Goal: Information Seeking & Learning: Learn about a topic

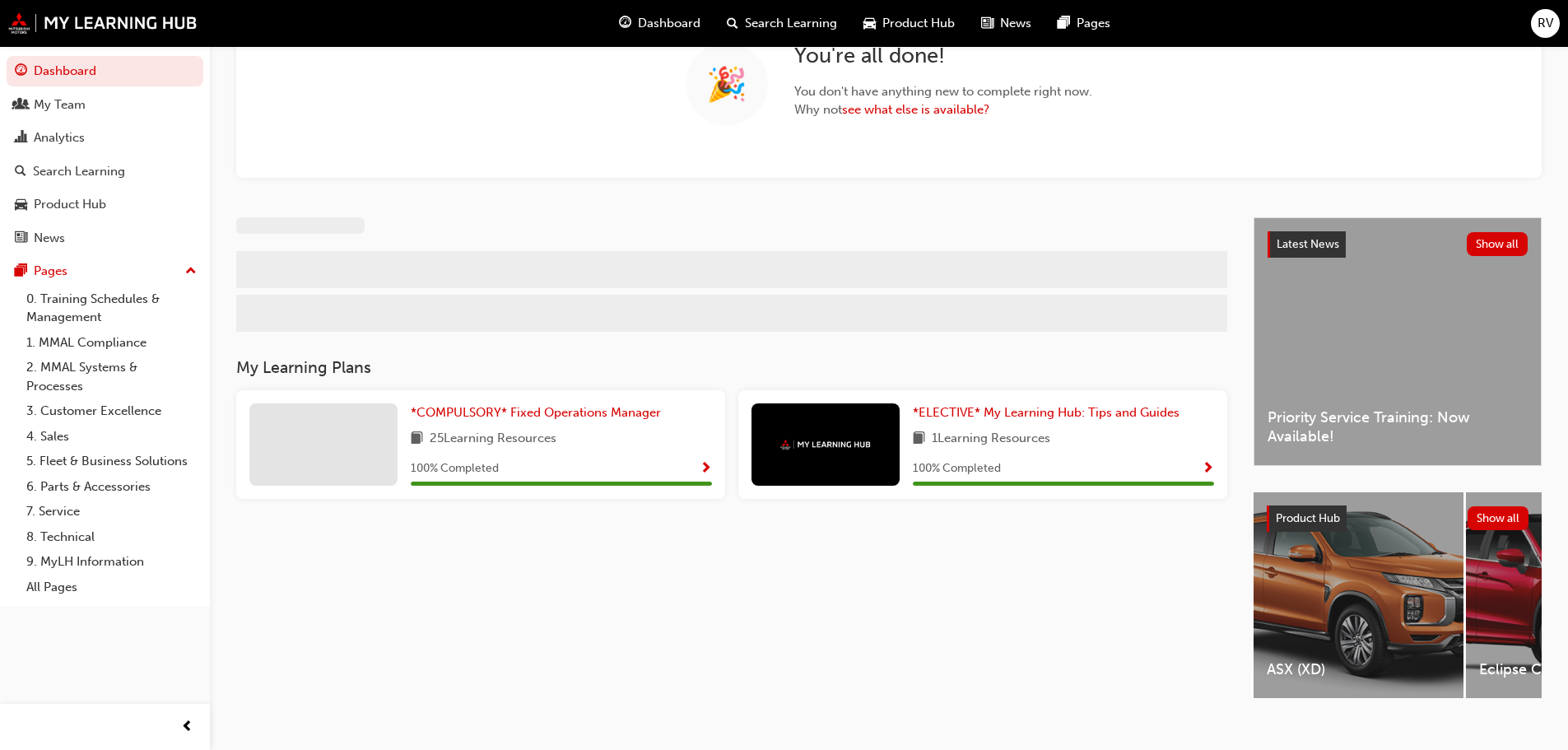
scroll to position [165, 0]
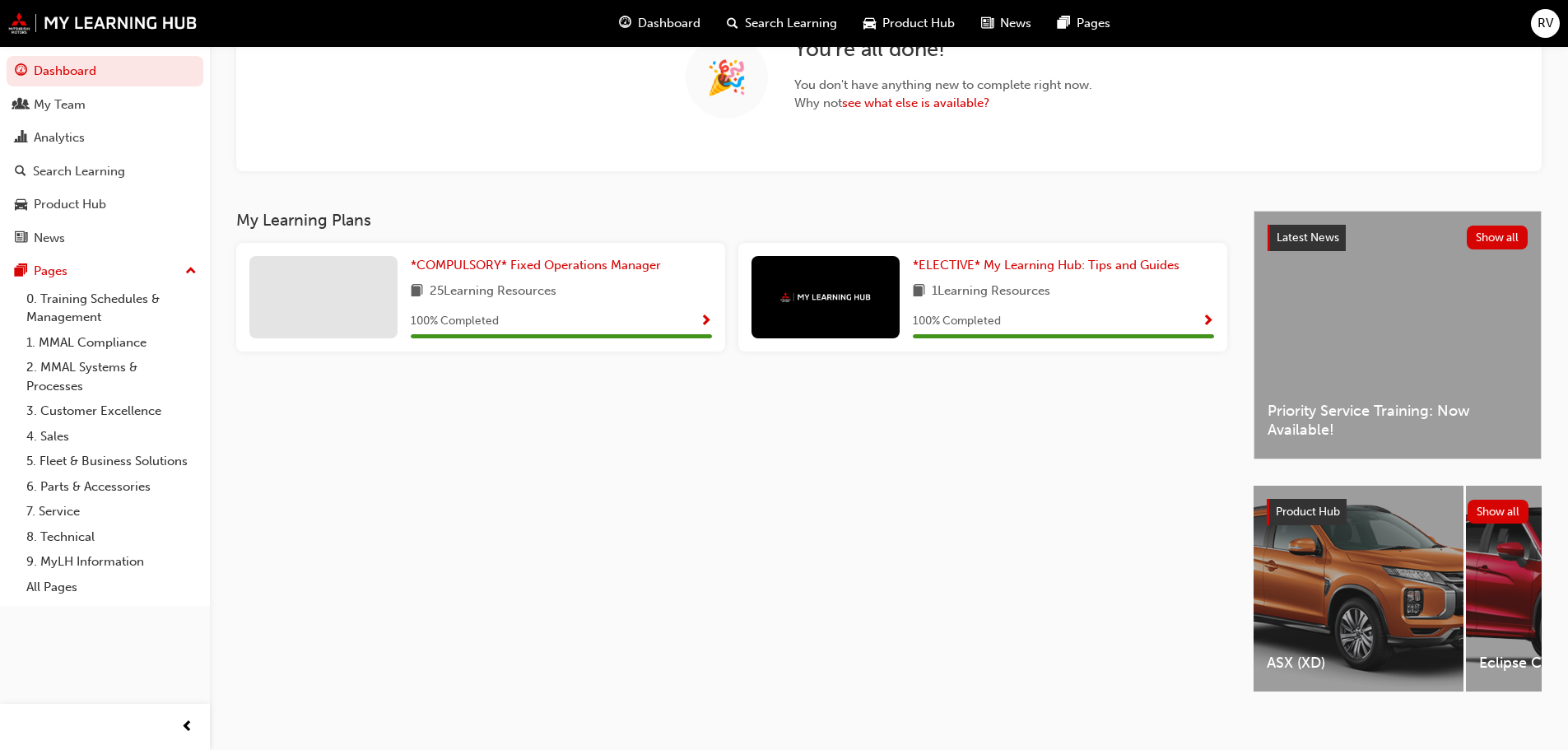
click at [1384, 345] on div "Latest News Show all Priority Service Training: Now Available!" at bounding box center [1398, 335] width 286 height 247
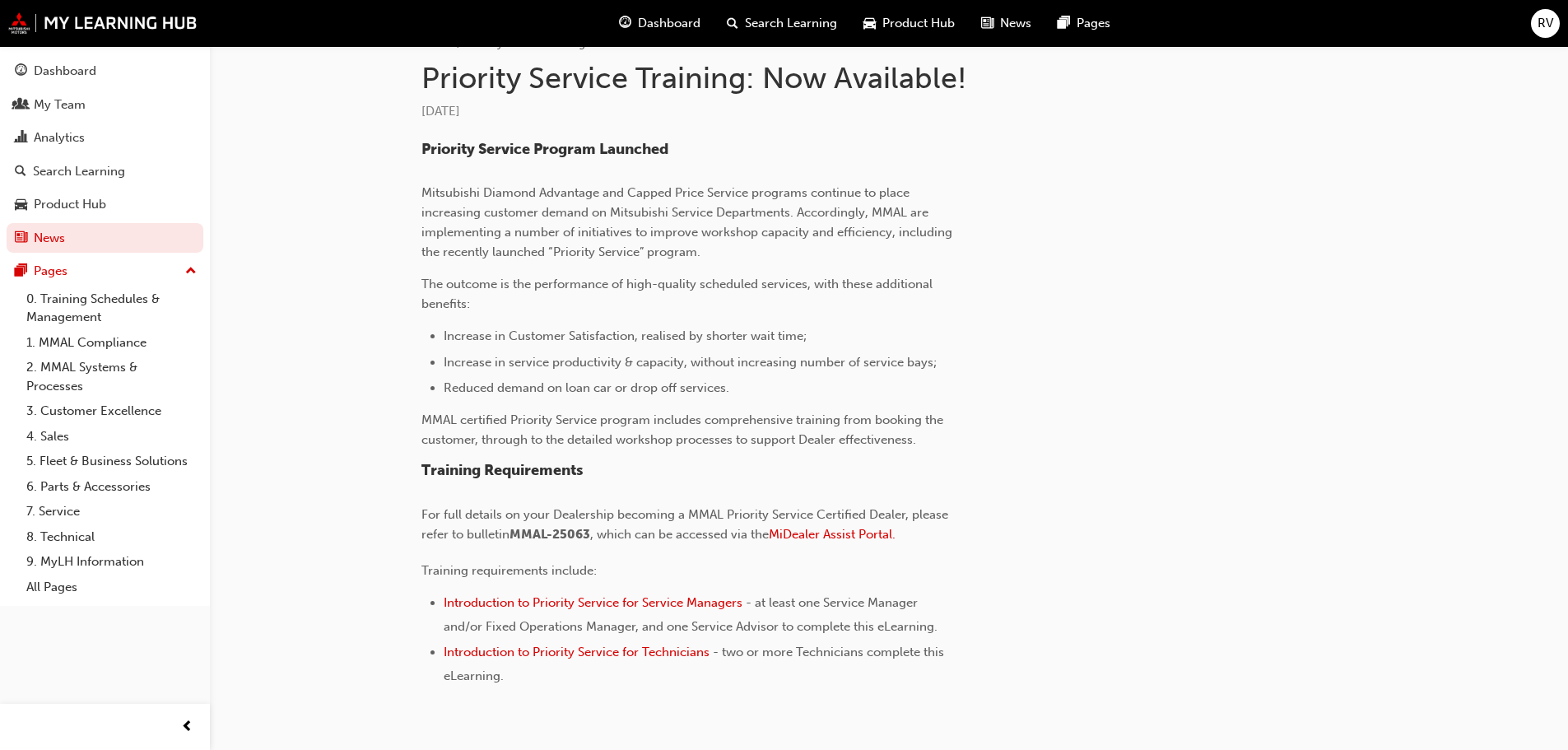
scroll to position [436, 0]
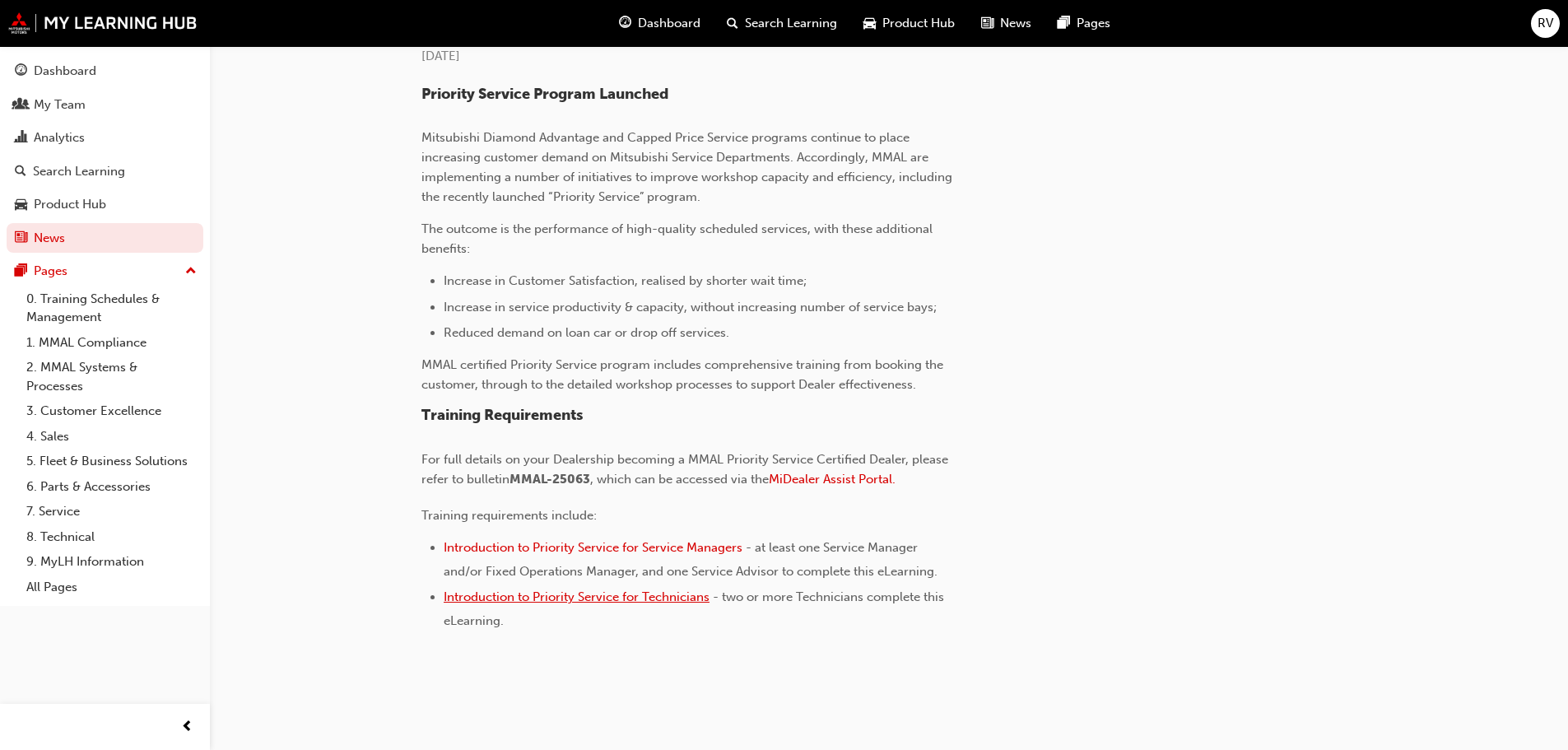
click at [564, 593] on span "Introduction to Priority Service for Technicians" at bounding box center [576, 596] width 266 height 15
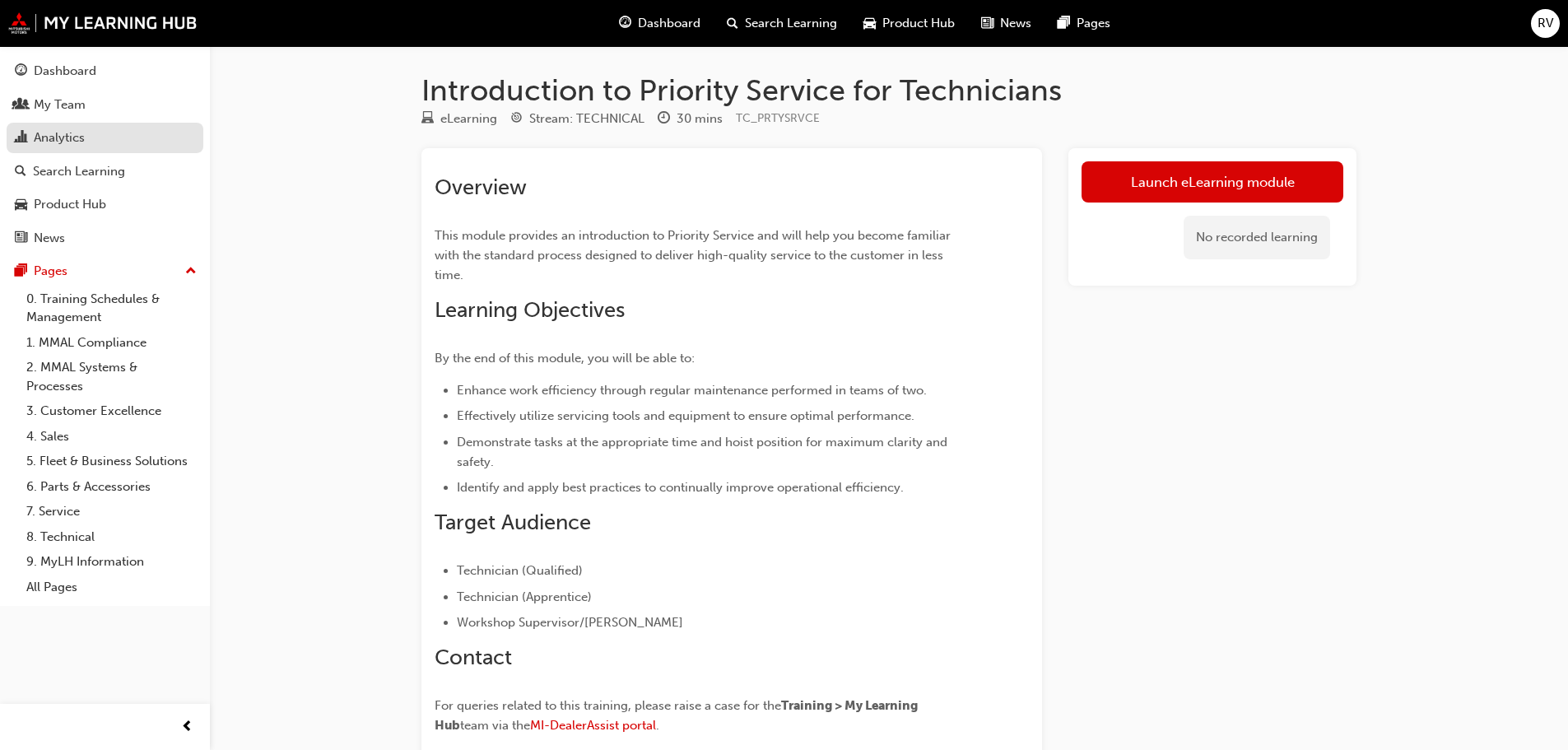
click at [45, 129] on div "Analytics" at bounding box center [59, 137] width 51 height 19
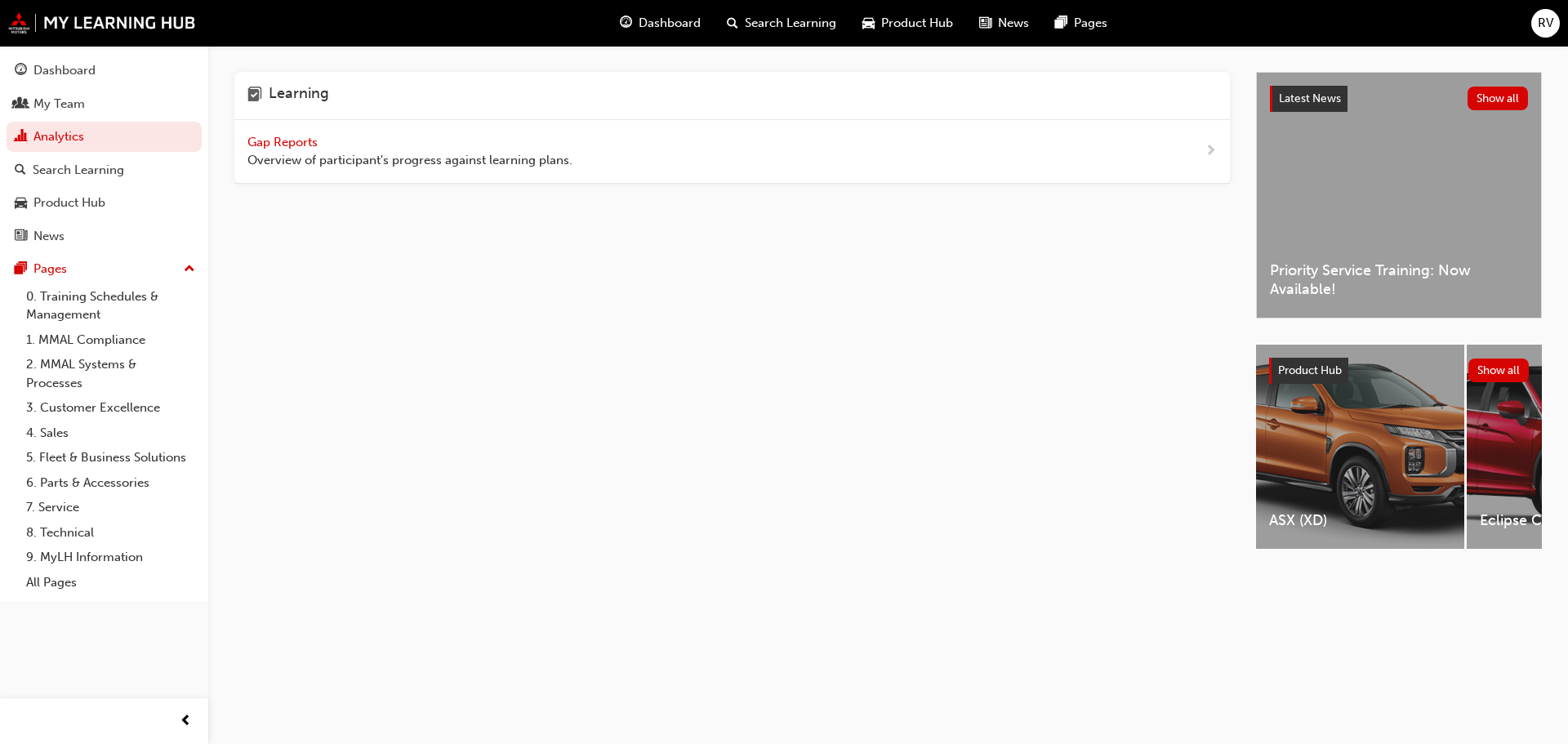
click at [261, 140] on span "Gap Reports" at bounding box center [284, 141] width 73 height 14
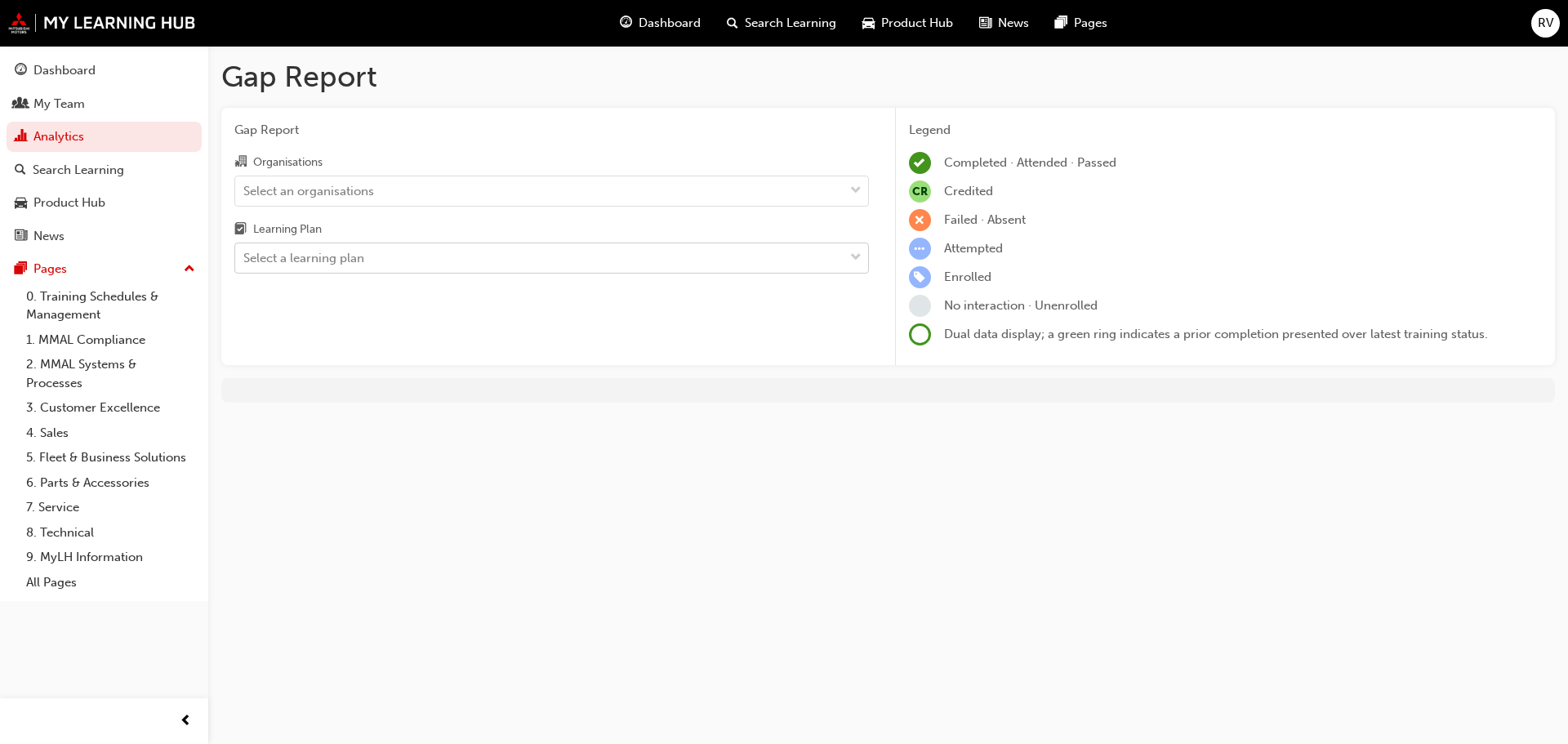
click at [378, 256] on div "Select a learning plan" at bounding box center [539, 259] width 609 height 29
click at [245, 256] on input "Learning Plan Select a learning plan" at bounding box center [244, 257] width 2 height 14
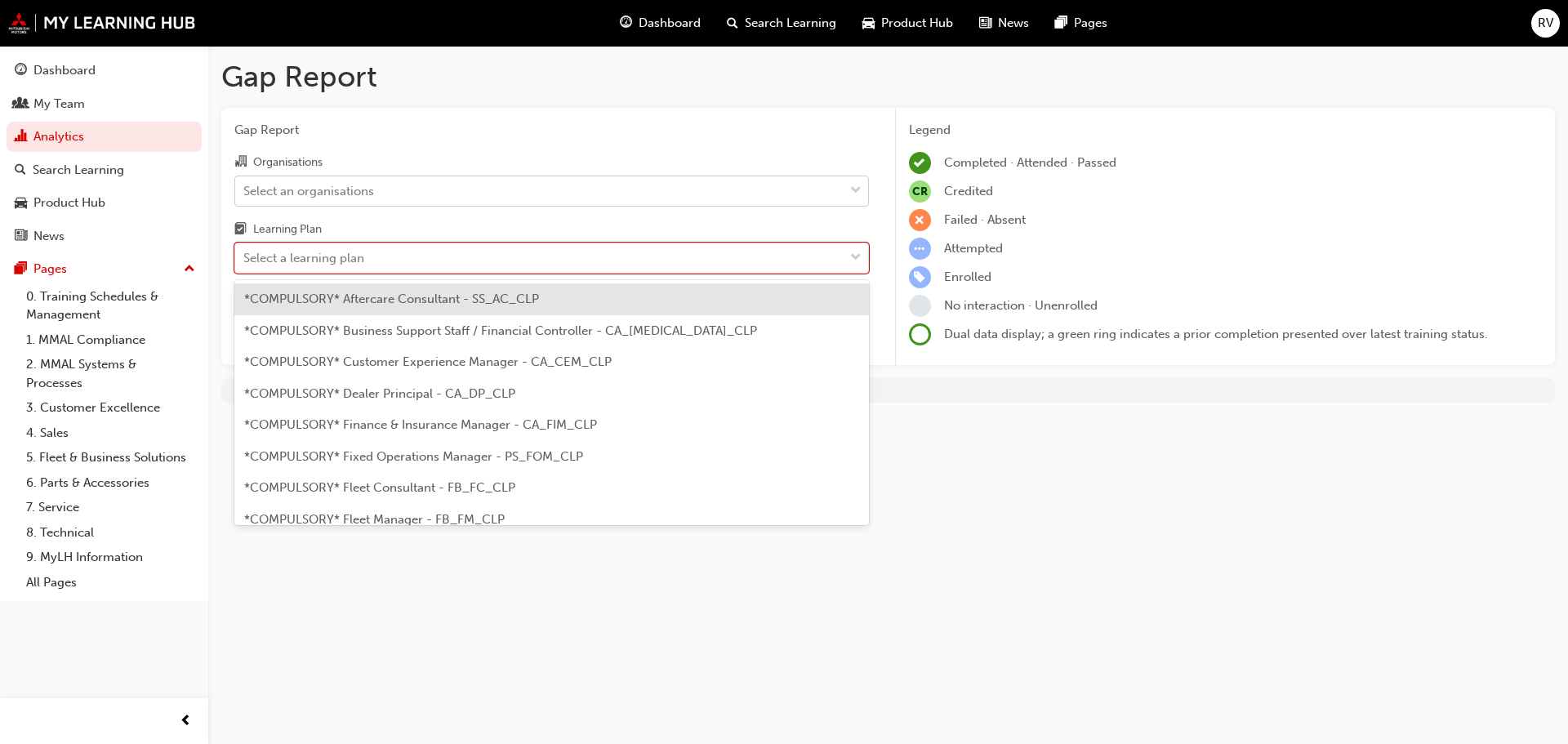
click at [450, 205] on div "Select an organisations" at bounding box center [552, 191] width 635 height 31
click at [245, 197] on input "Organisations Select an organisations" at bounding box center [244, 189] width 2 height 14
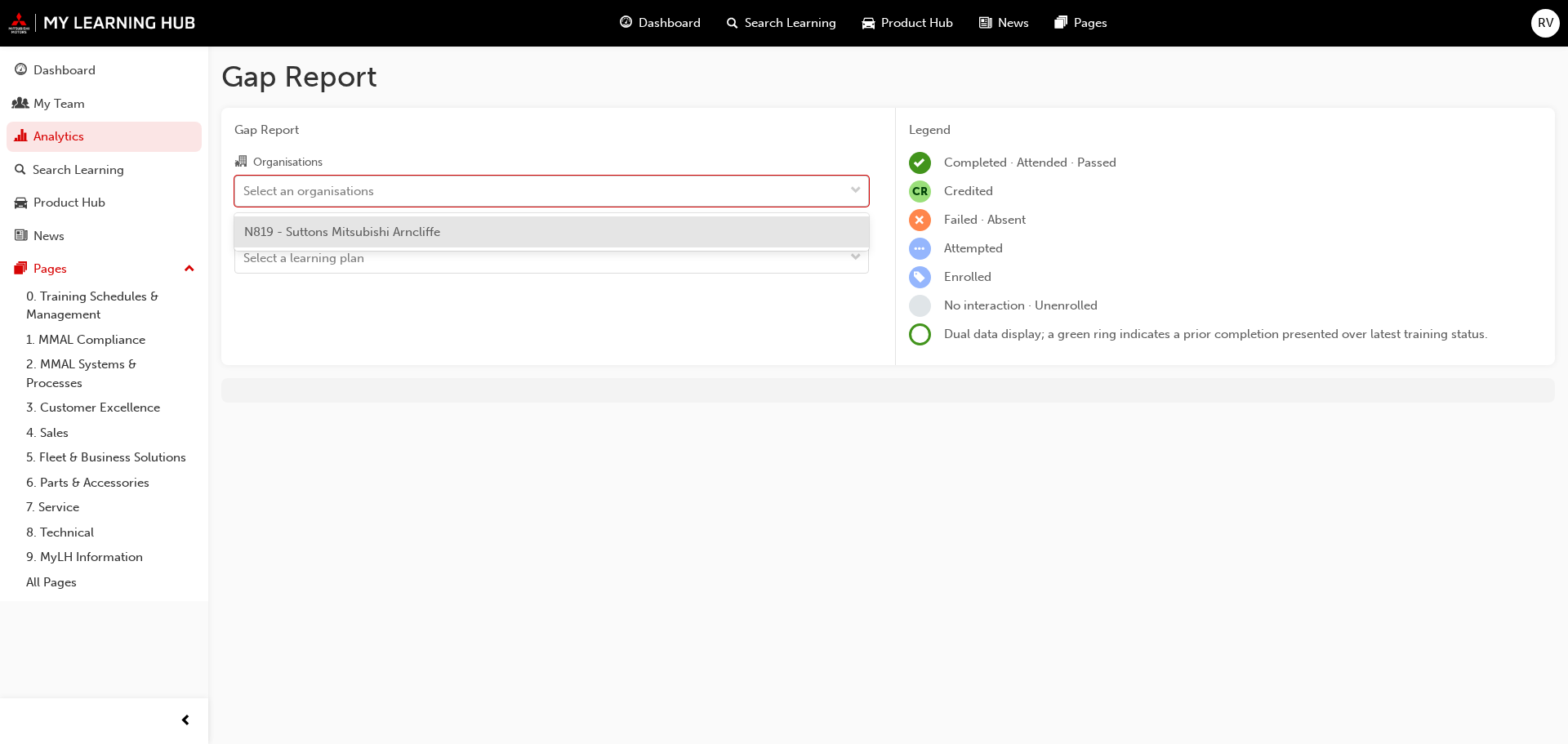
click at [459, 196] on div "Select an organisations" at bounding box center [539, 191] width 609 height 29
click at [245, 196] on input "Organisations option N819 - Suttons Mitsubishi Arncliffe focused, 1 of 1. 1 res…" at bounding box center [244, 189] width 2 height 14
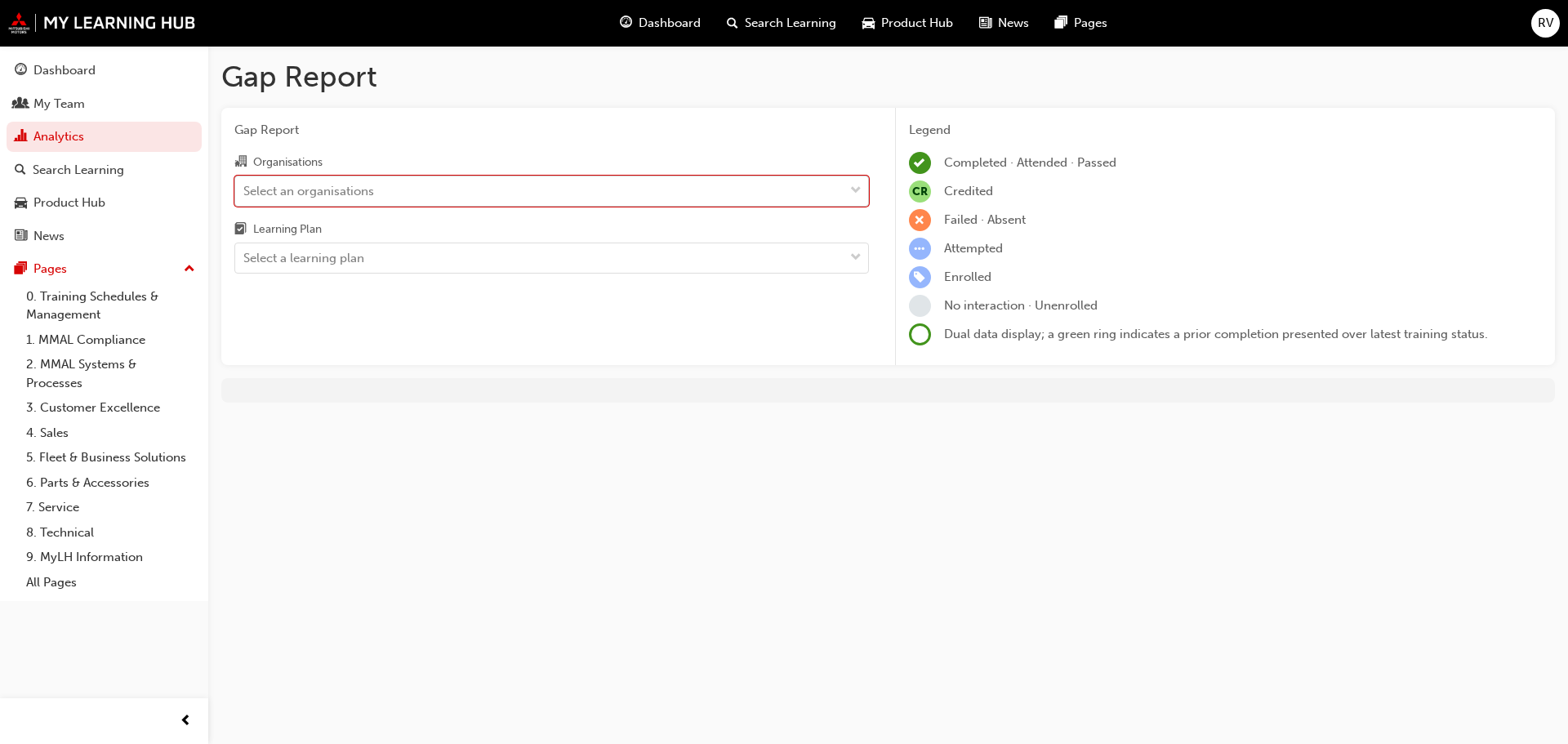
click at [456, 198] on div "Select an organisations" at bounding box center [539, 191] width 609 height 29
click at [245, 197] on input "Organisations 0 results available. Select is focused ,type to refine list, pres…" at bounding box center [244, 189] width 2 height 14
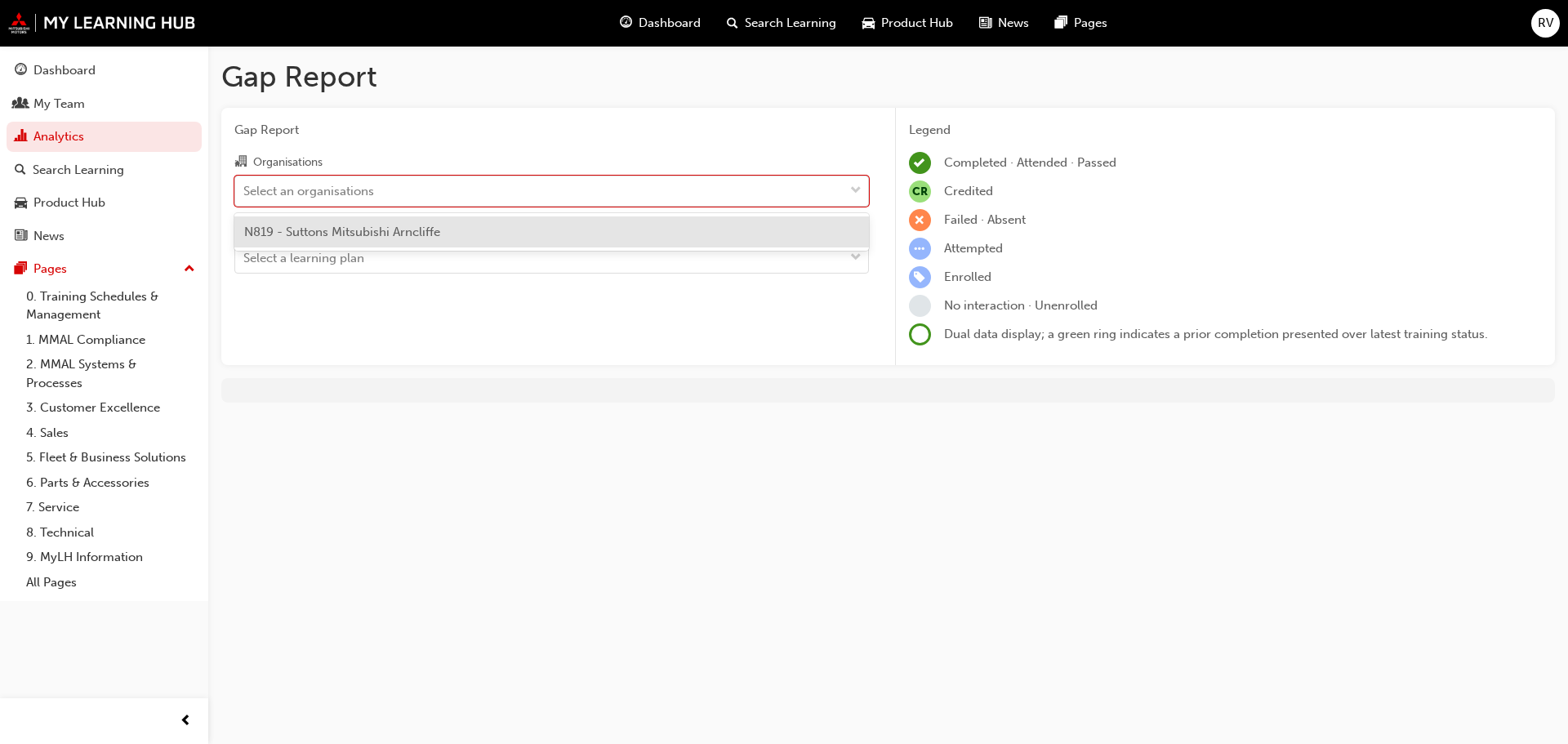
click at [391, 230] on span "N819 - Suttons Mitsubishi Arncliffe" at bounding box center [342, 231] width 196 height 14
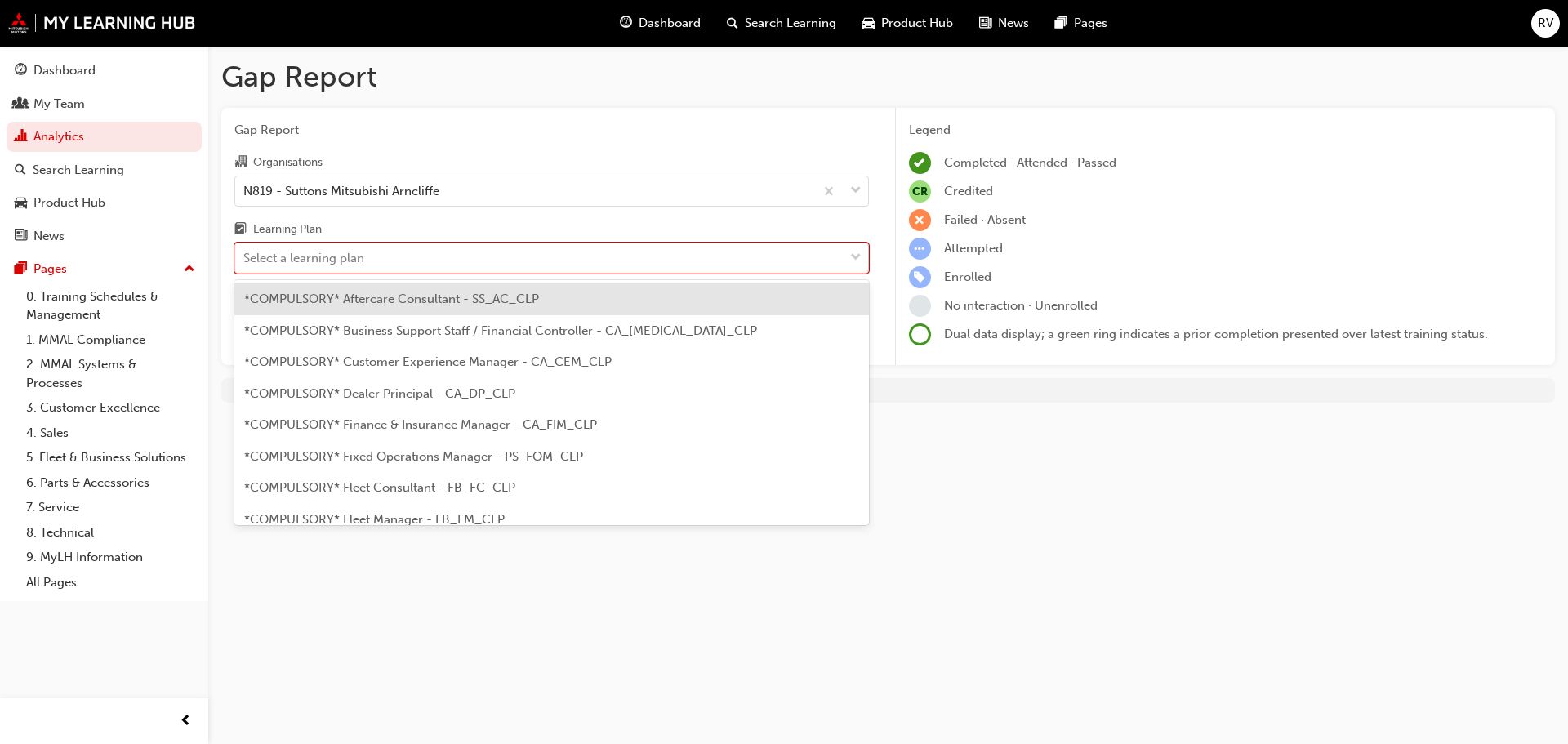
click at [358, 256] on div "Select a learning plan" at bounding box center [303, 258] width 121 height 18
click at [245, 256] on input "Learning Plan option *COMPULSORY* Aftercare Consultant - SS_AC_CLP focused, 1 o…" at bounding box center [244, 257] width 2 height 14
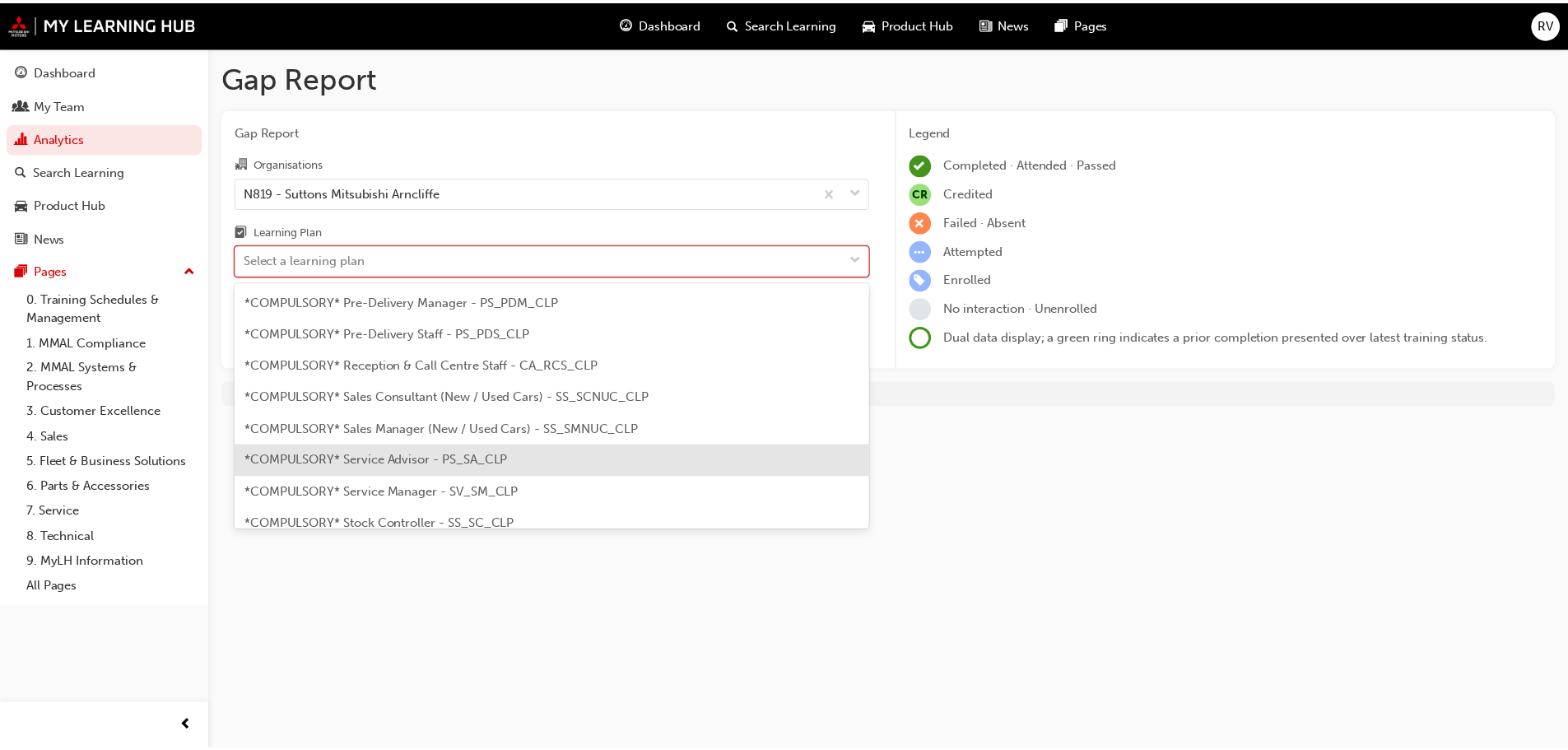
scroll to position [494, 0]
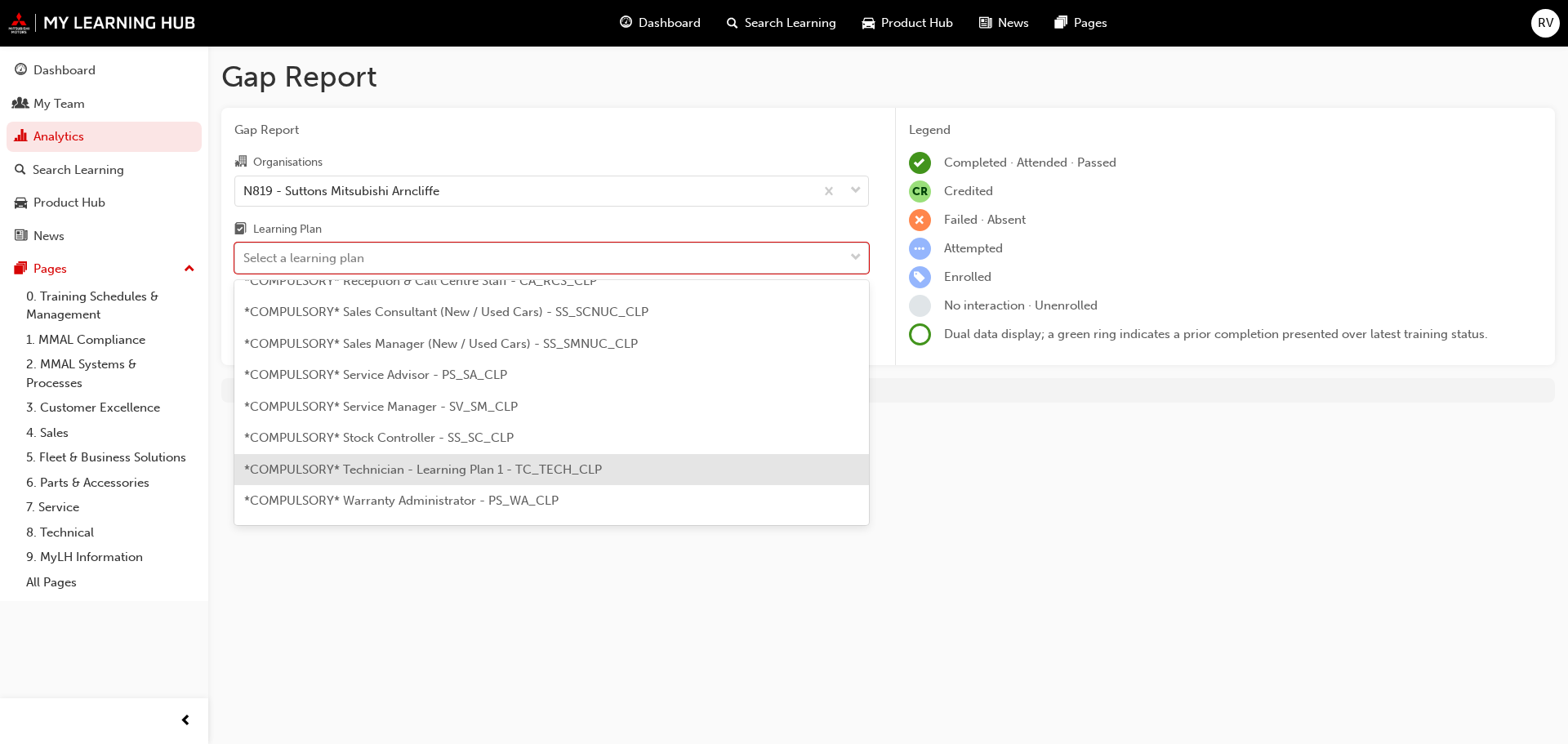
click at [343, 471] on span "*COMPULSORY* Technician - Learning Plan 1 - TC_TECH_CLP" at bounding box center [423, 469] width 357 height 14
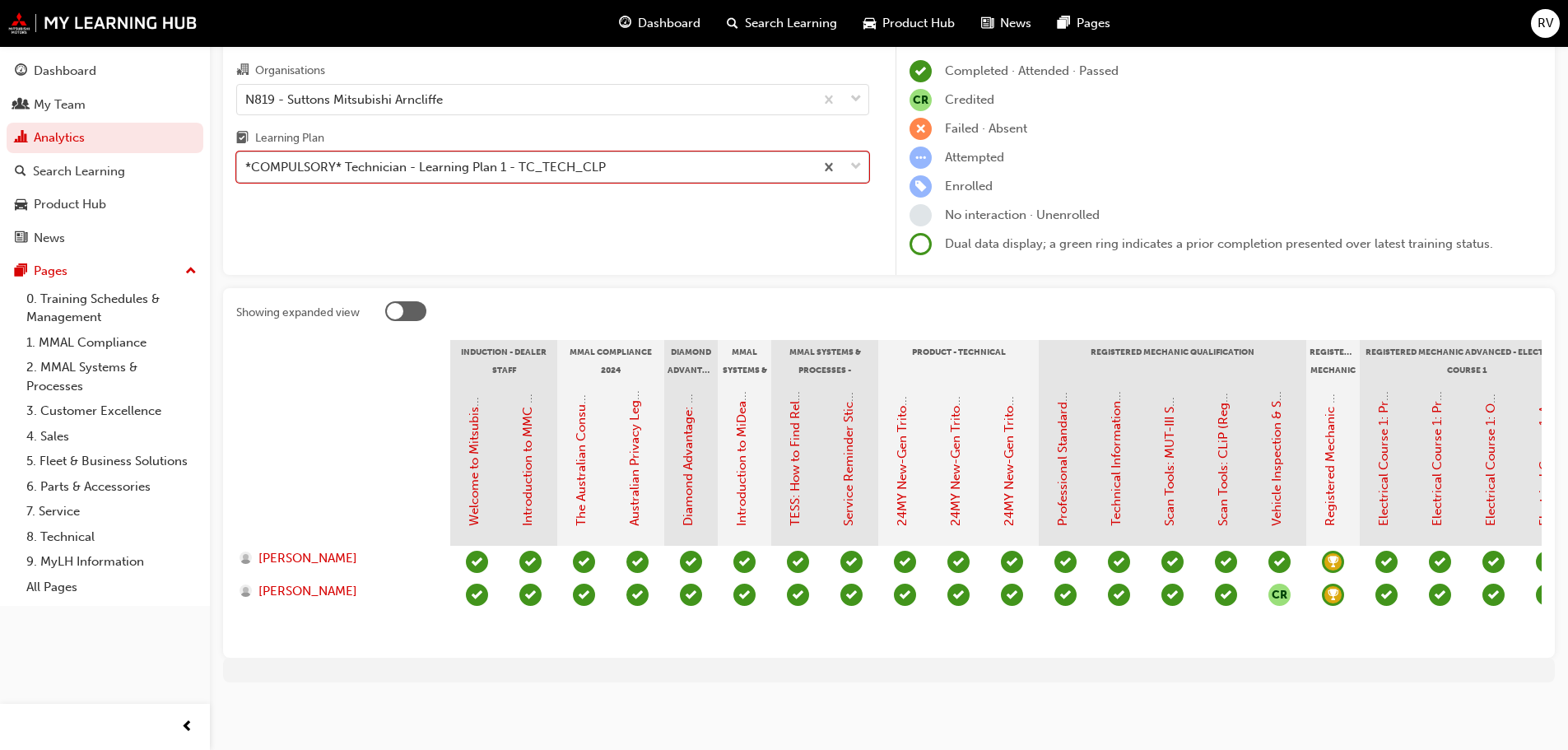
click at [853, 157] on span "down-icon" at bounding box center [856, 168] width 12 height 21
click at [247, 160] on input "Learning Plan option *COMPULSORY* Technician - Learning Plan 1 - TC_TECH_CLP, s…" at bounding box center [246, 167] width 2 height 14
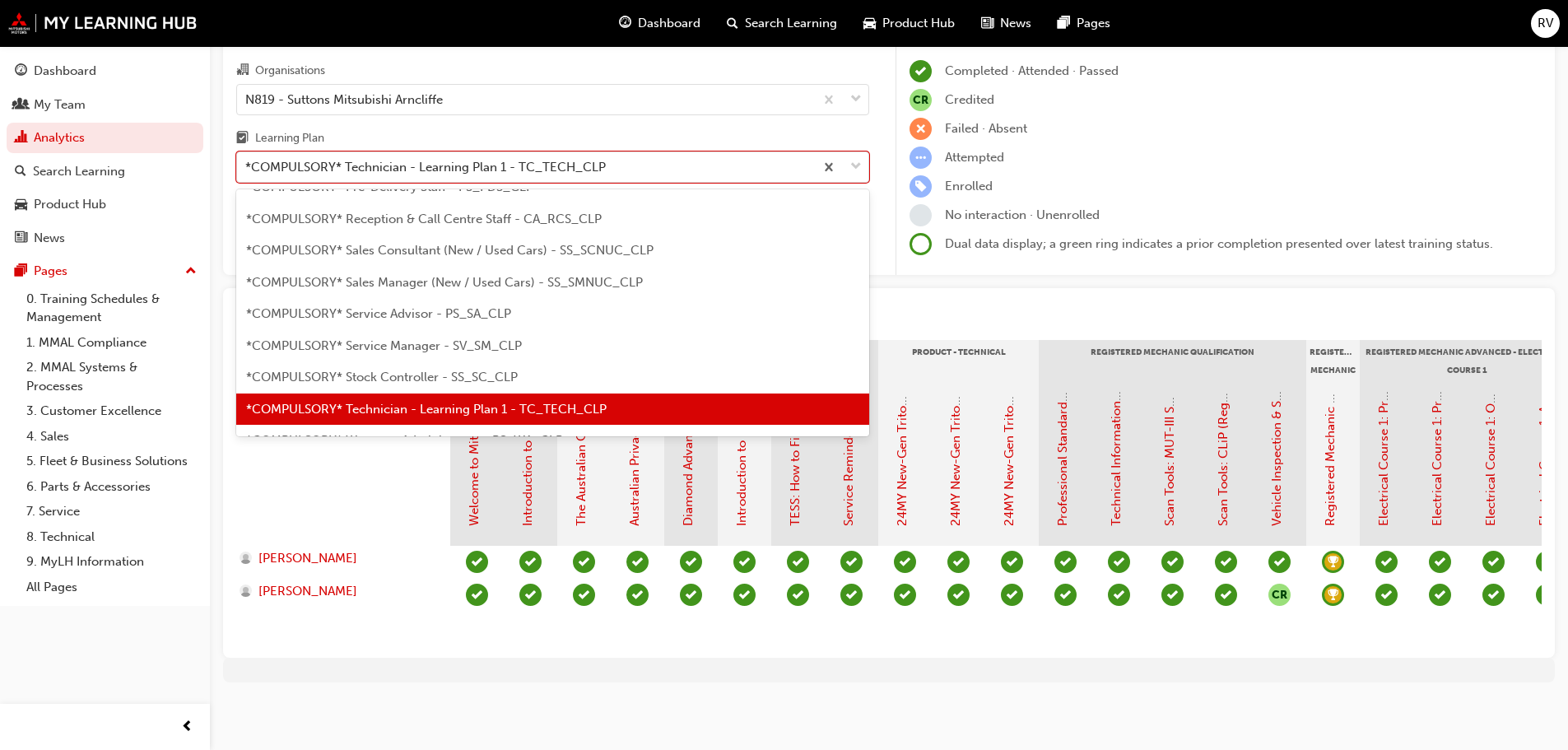
scroll to position [547, 0]
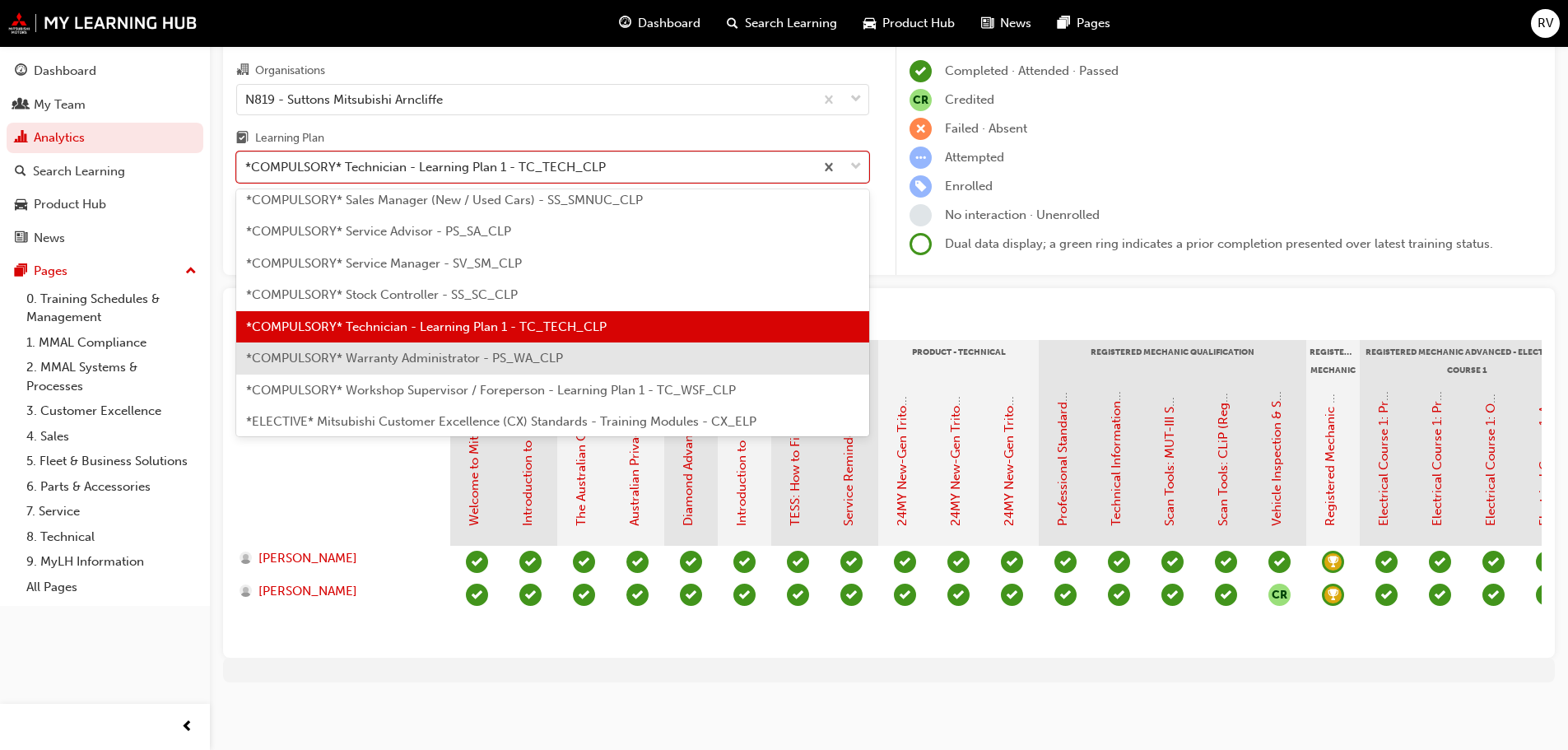
click at [411, 351] on span "*COMPULSORY* Warranty Administrator - PS_WA_CLP" at bounding box center [404, 357] width 317 height 15
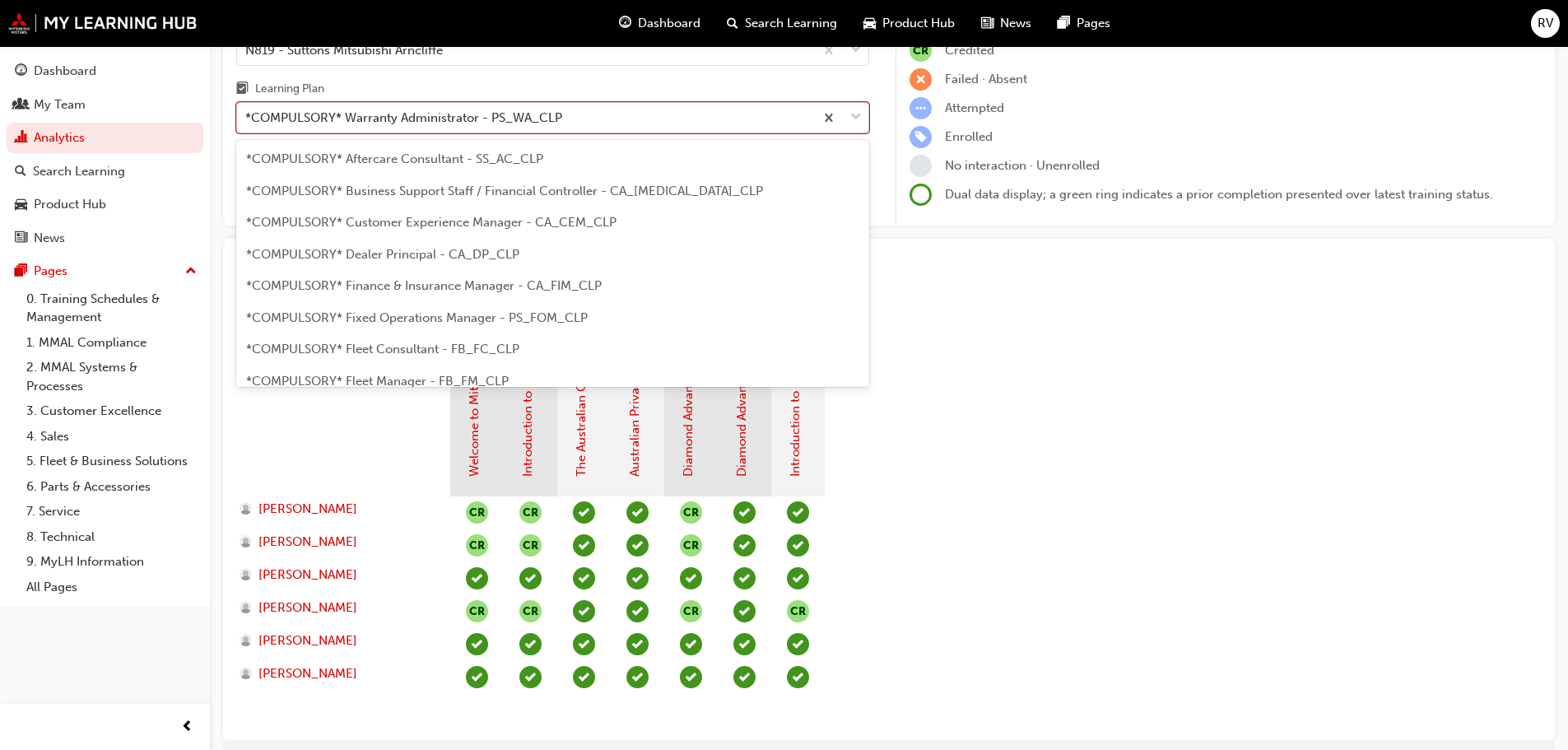
scroll to position [497, 0]
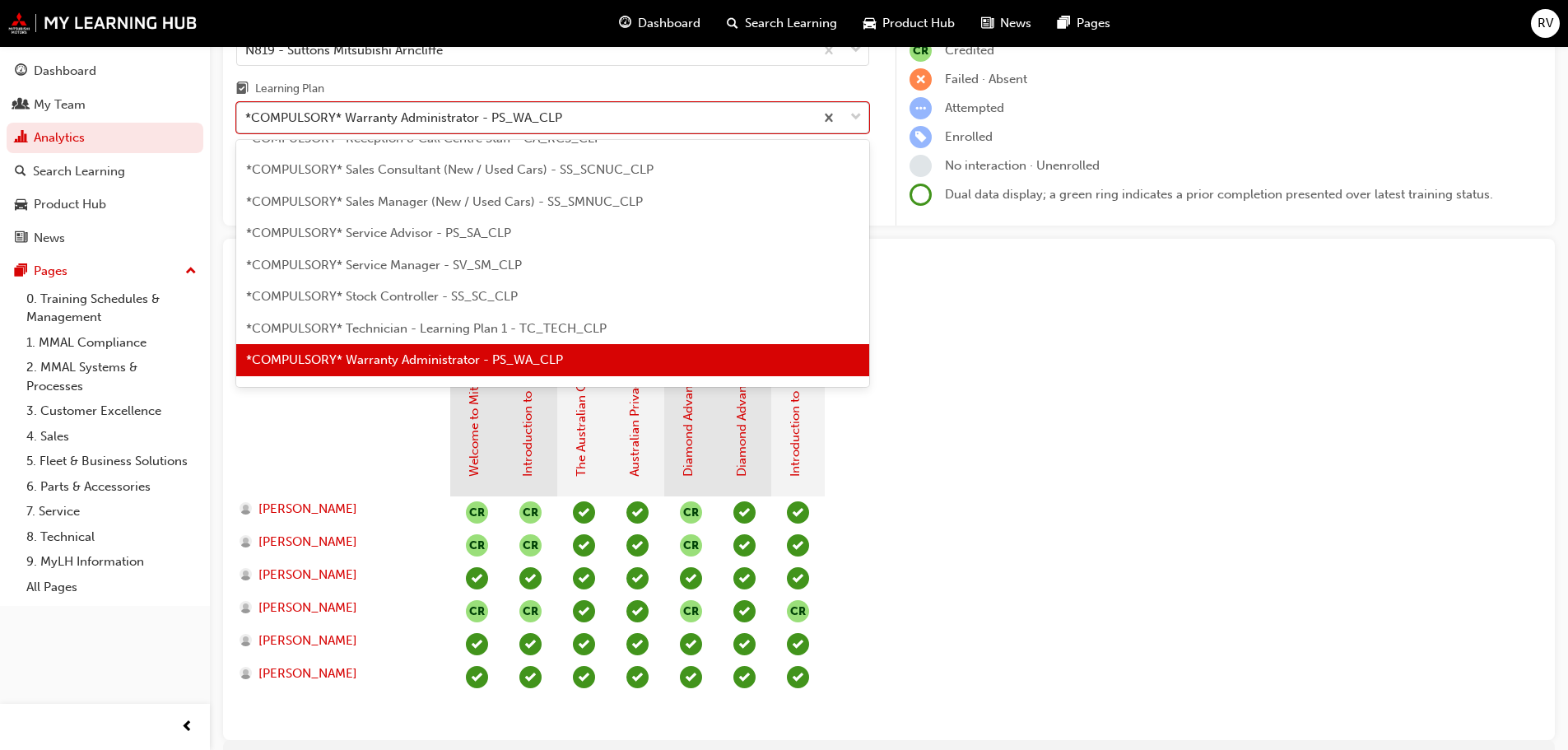
click at [849, 118] on div at bounding box center [841, 118] width 55 height 29
click at [247, 118] on input "Learning Plan option *COMPULSORY* Warranty Administrator - PS_WA_CLP, selected.…" at bounding box center [246, 117] width 2 height 14
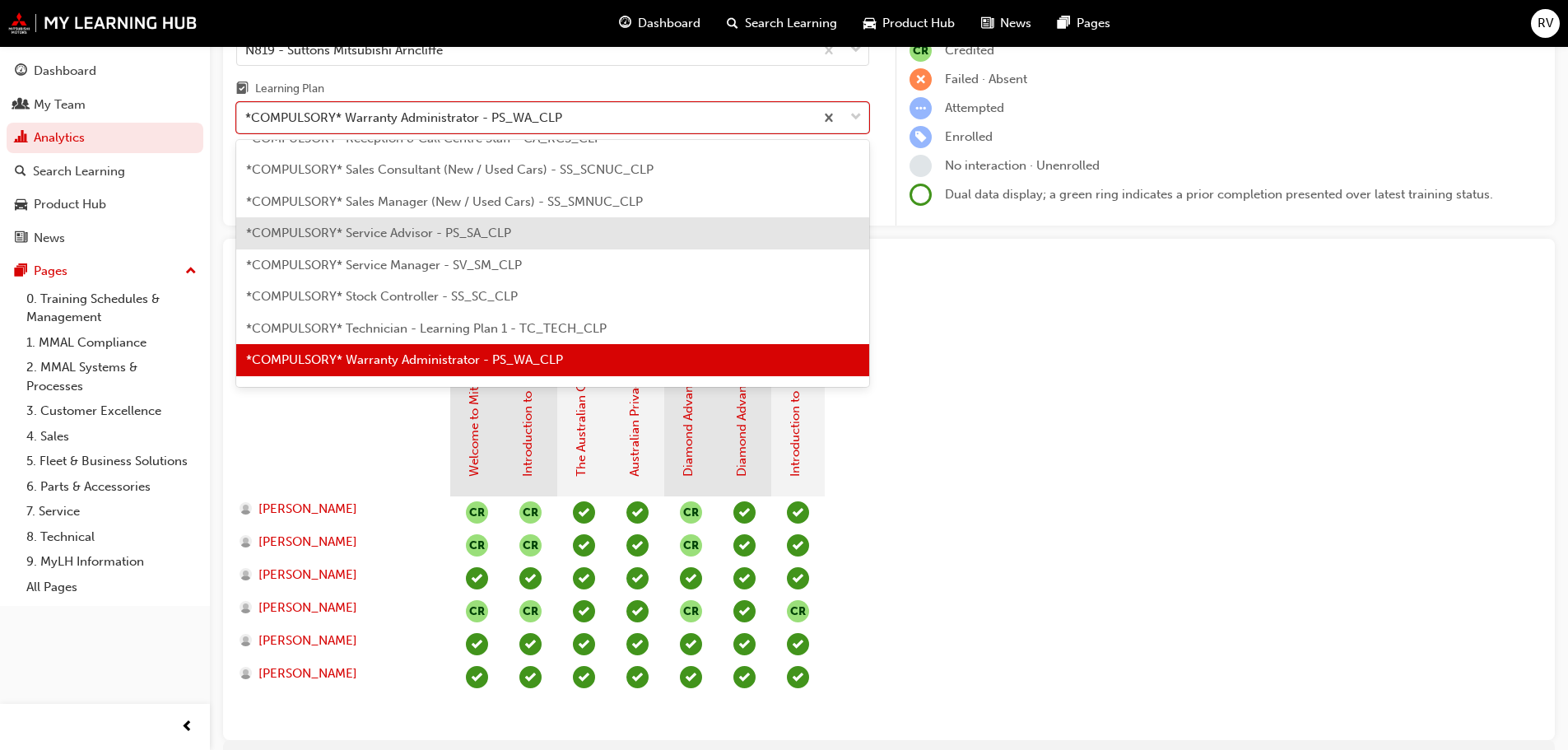
click at [429, 237] on span "*COMPULSORY* Service Advisor - PS_SA_CLP" at bounding box center [379, 233] width 265 height 15
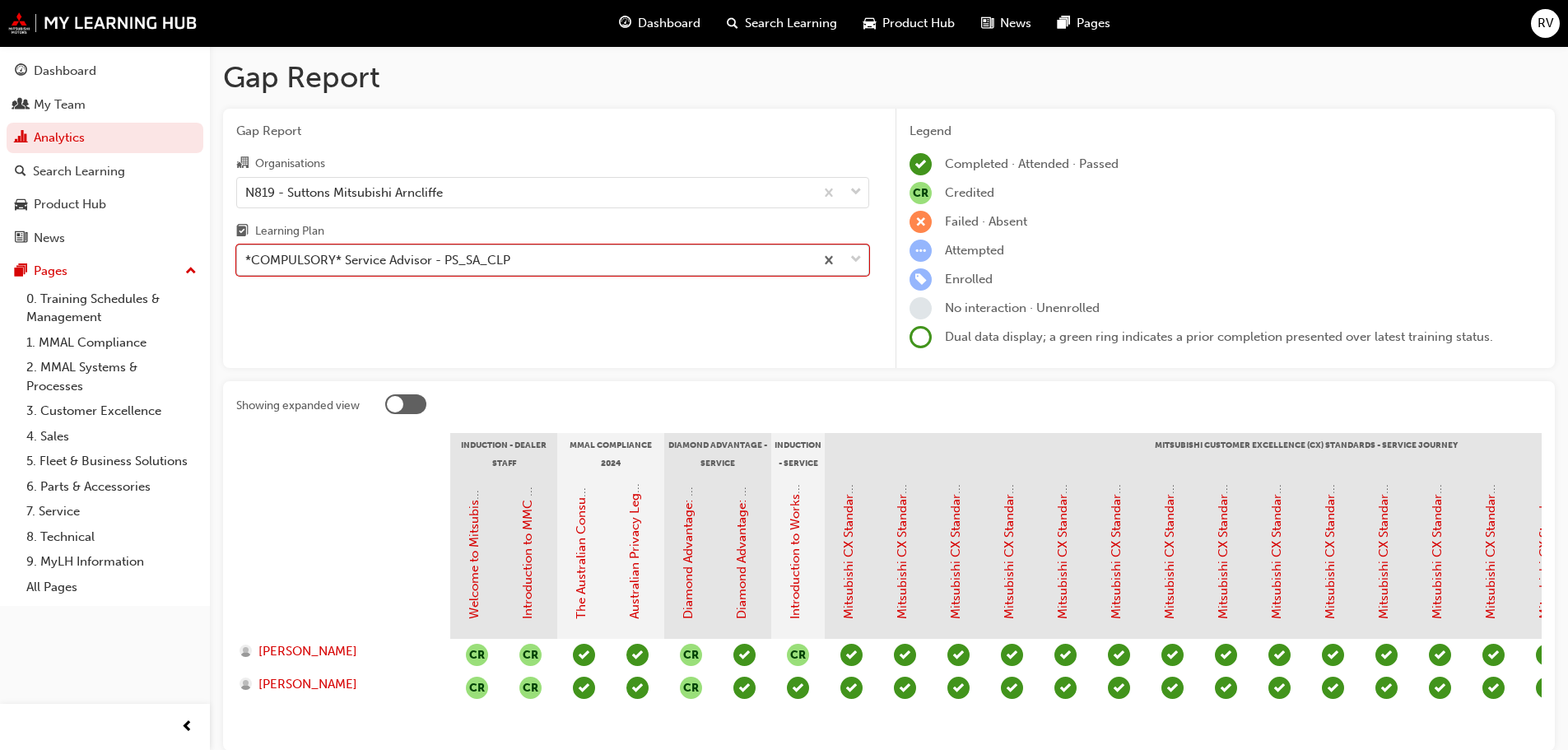
click at [854, 269] on span "down-icon" at bounding box center [856, 260] width 12 height 21
click at [247, 267] on input "Learning Plan option *COMPULSORY* Service Advisor - PS_SA_CLP, selected. 0 resu…" at bounding box center [246, 259] width 2 height 14
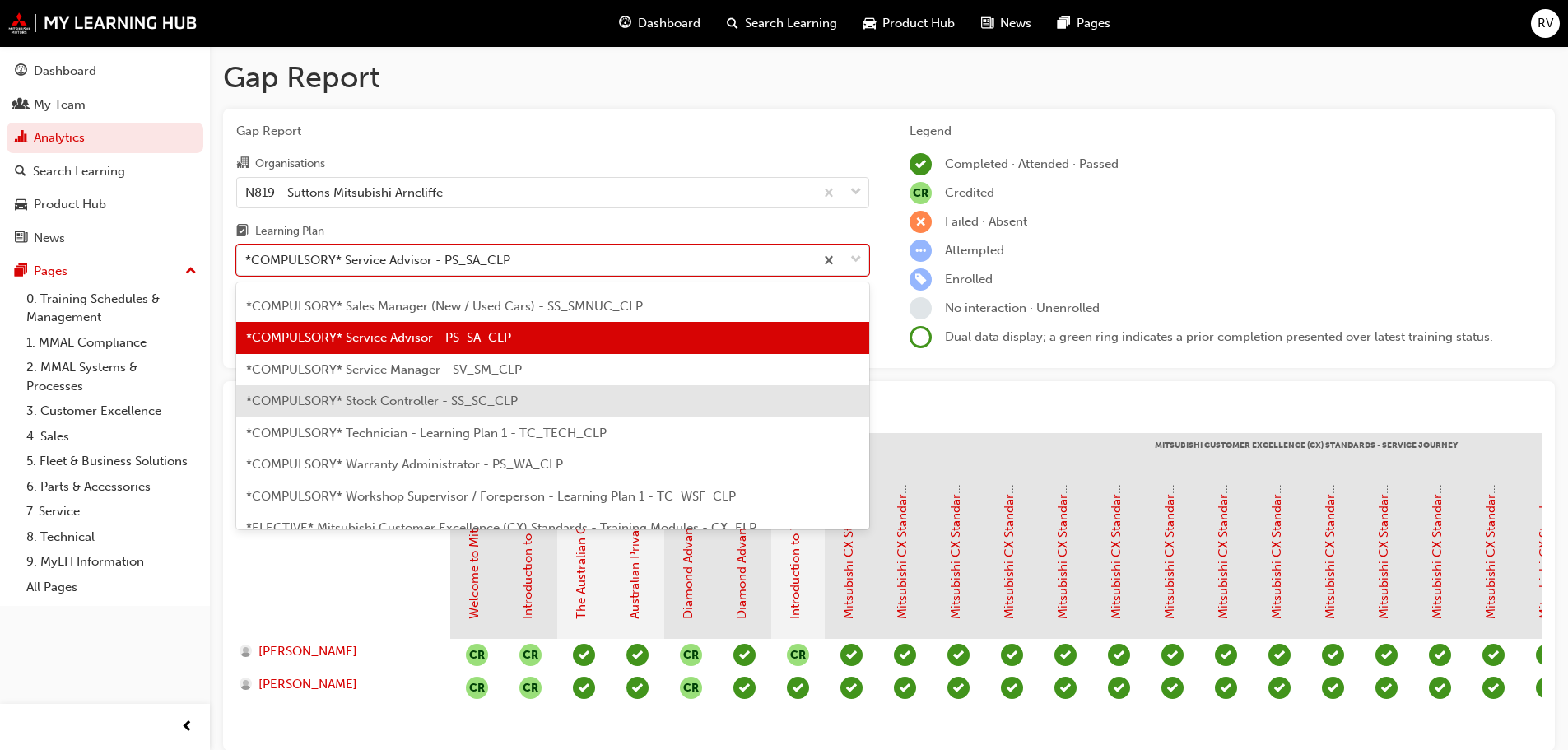
scroll to position [617, 0]
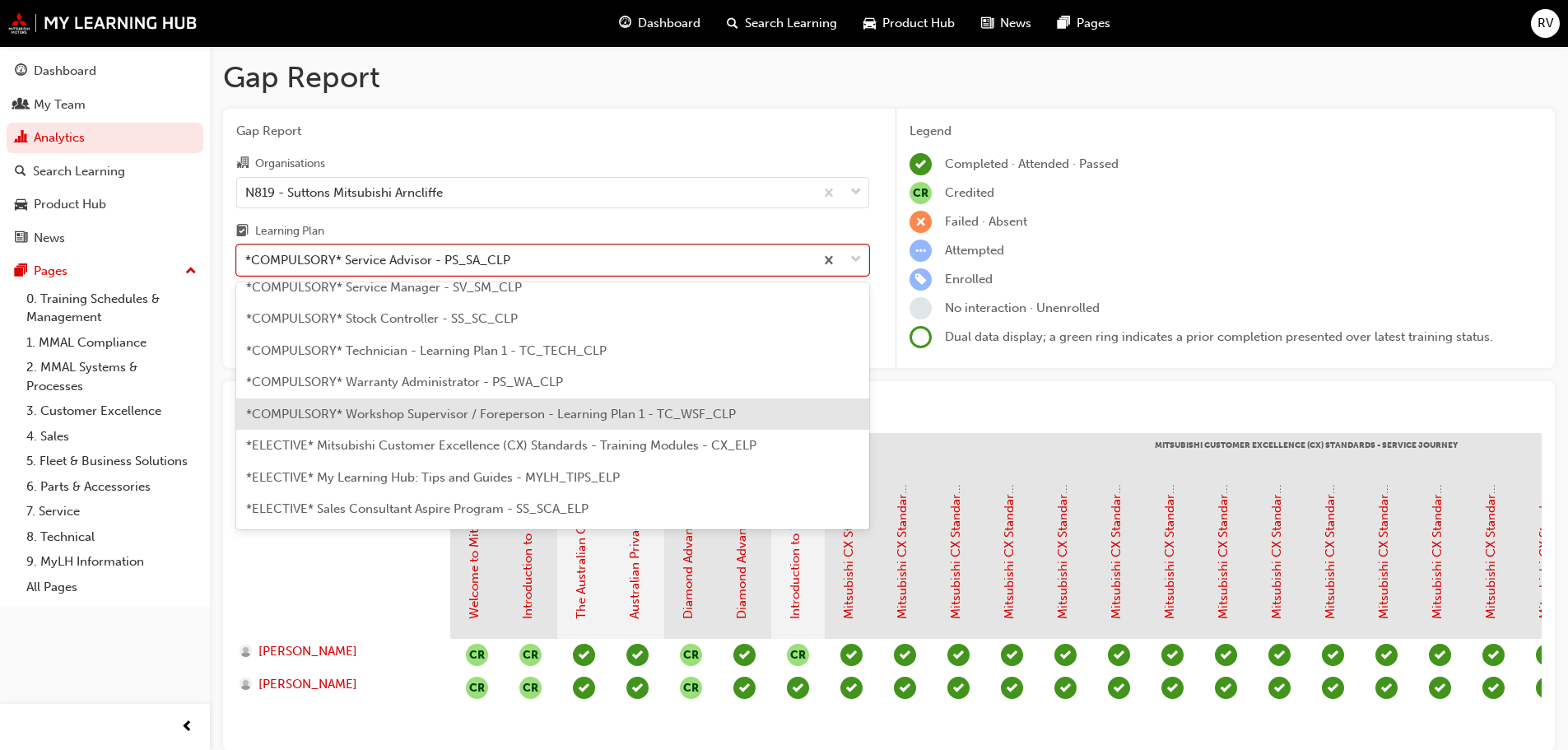
click at [499, 409] on span "*COMPULSORY* Workshop Supervisor / Foreperson - Learning Plan 1 - TC_WSF_CLP" at bounding box center [491, 413] width 490 height 15
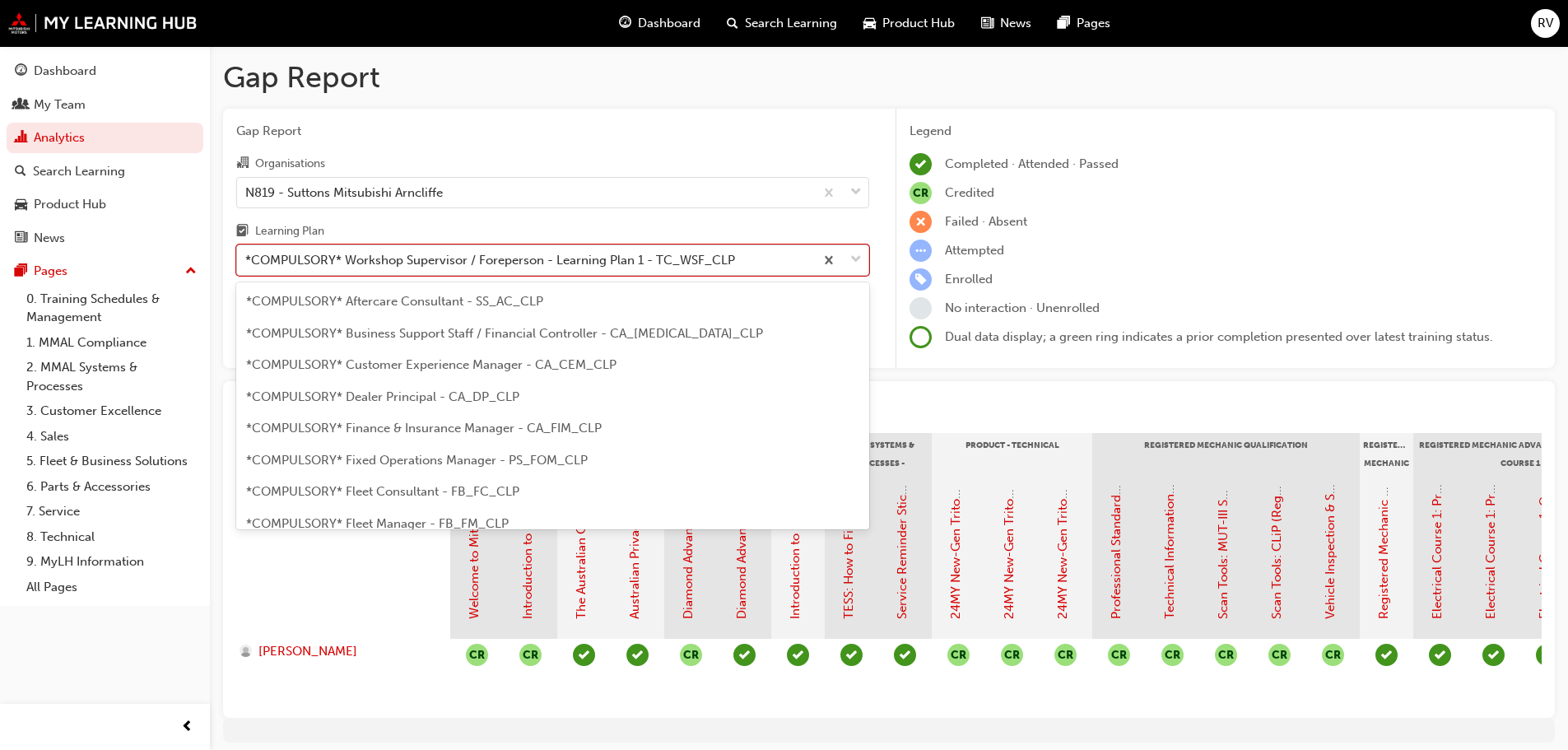
click at [855, 258] on span "down-icon" at bounding box center [856, 260] width 12 height 21
click at [247, 258] on input "Learning Plan option *COMPULSORY* Workshop Supervisor / Foreperson - Learning P…" at bounding box center [246, 259] width 2 height 14
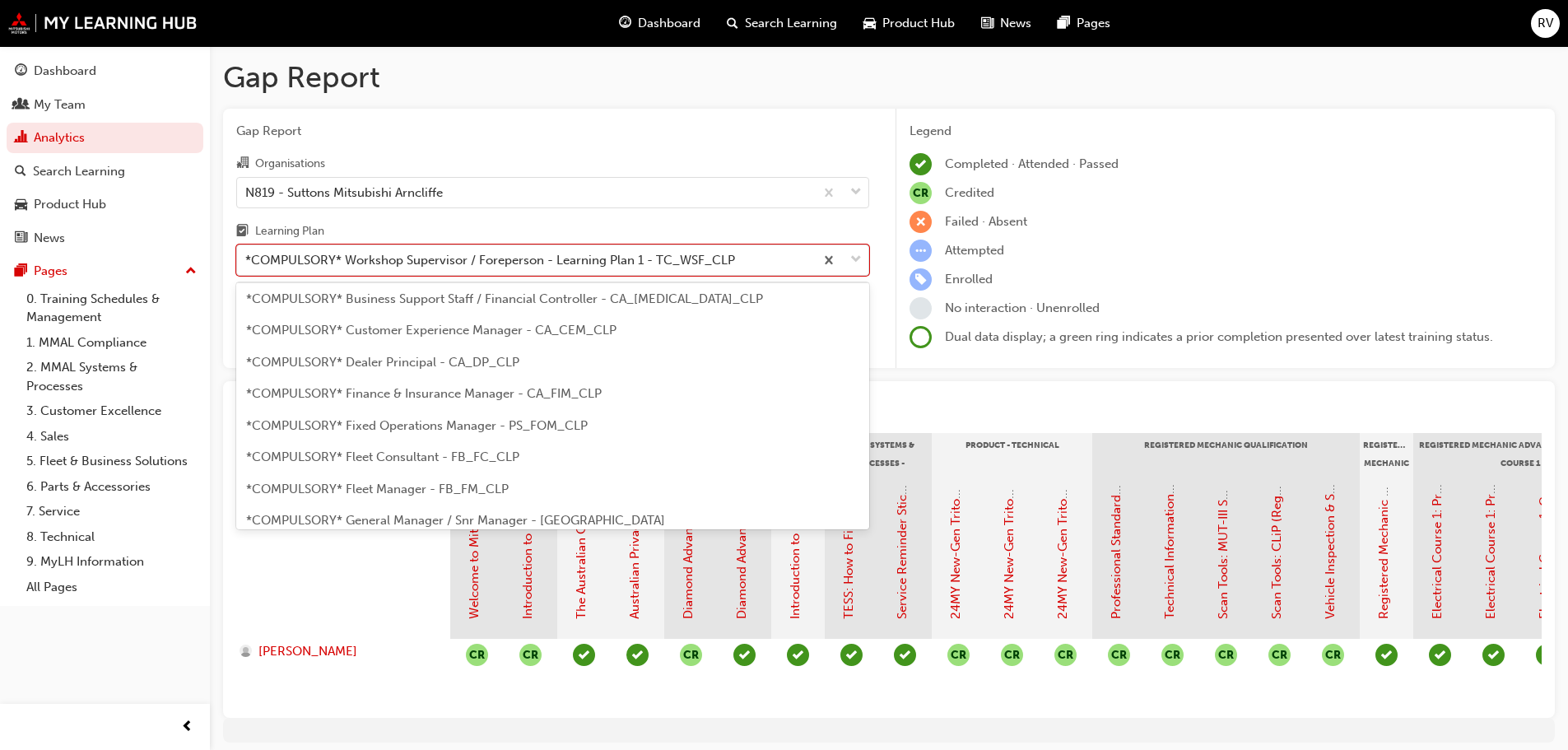
click at [460, 421] on span "*COMPULSORY* Fixed Operations Manager - PS_FOM_CLP" at bounding box center [417, 425] width 342 height 15
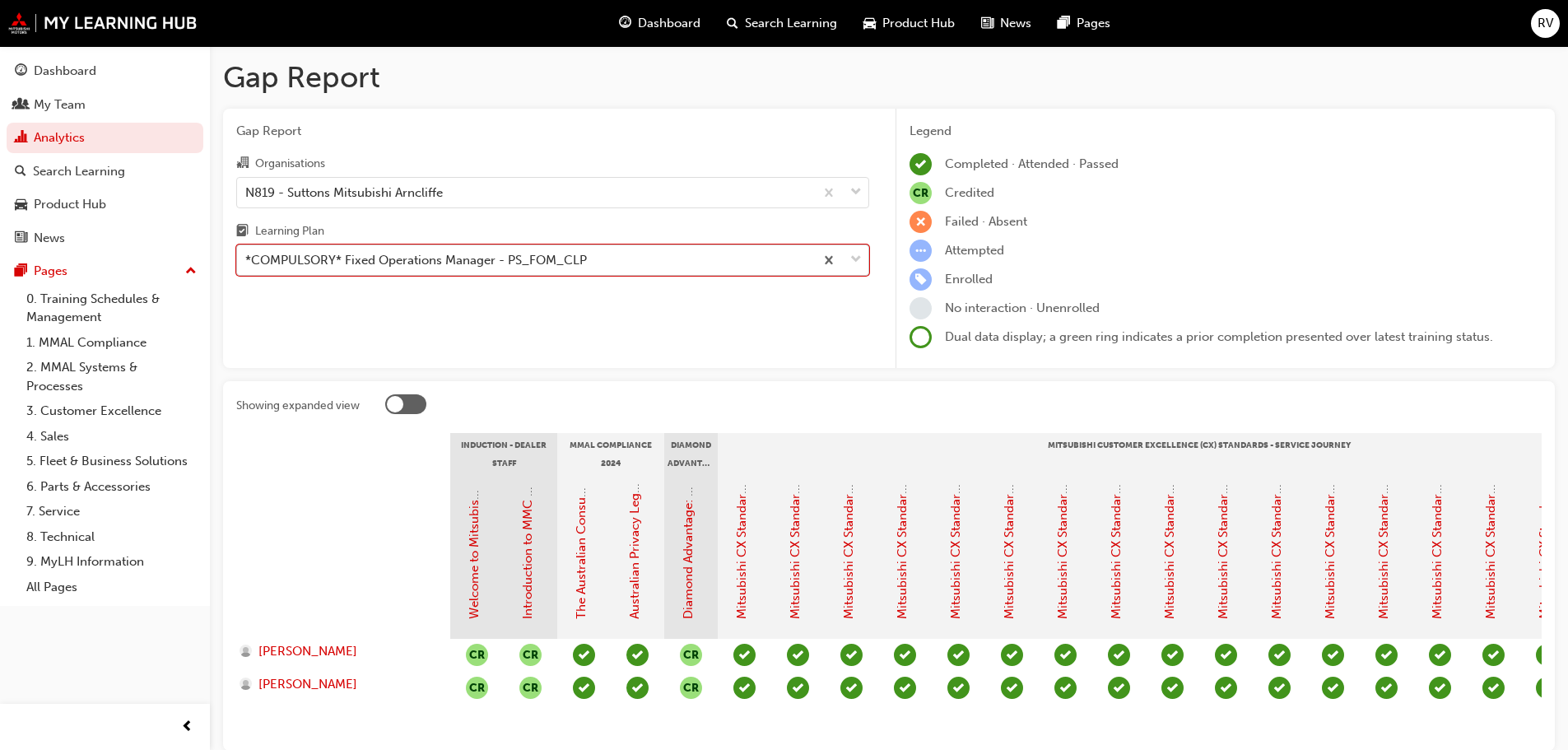
click at [861, 252] on span "down-icon" at bounding box center [856, 260] width 12 height 21
click at [247, 252] on input "Learning Plan option *COMPULSORY* Fixed Operations Manager - PS_FOM_CLP, select…" at bounding box center [246, 259] width 2 height 14
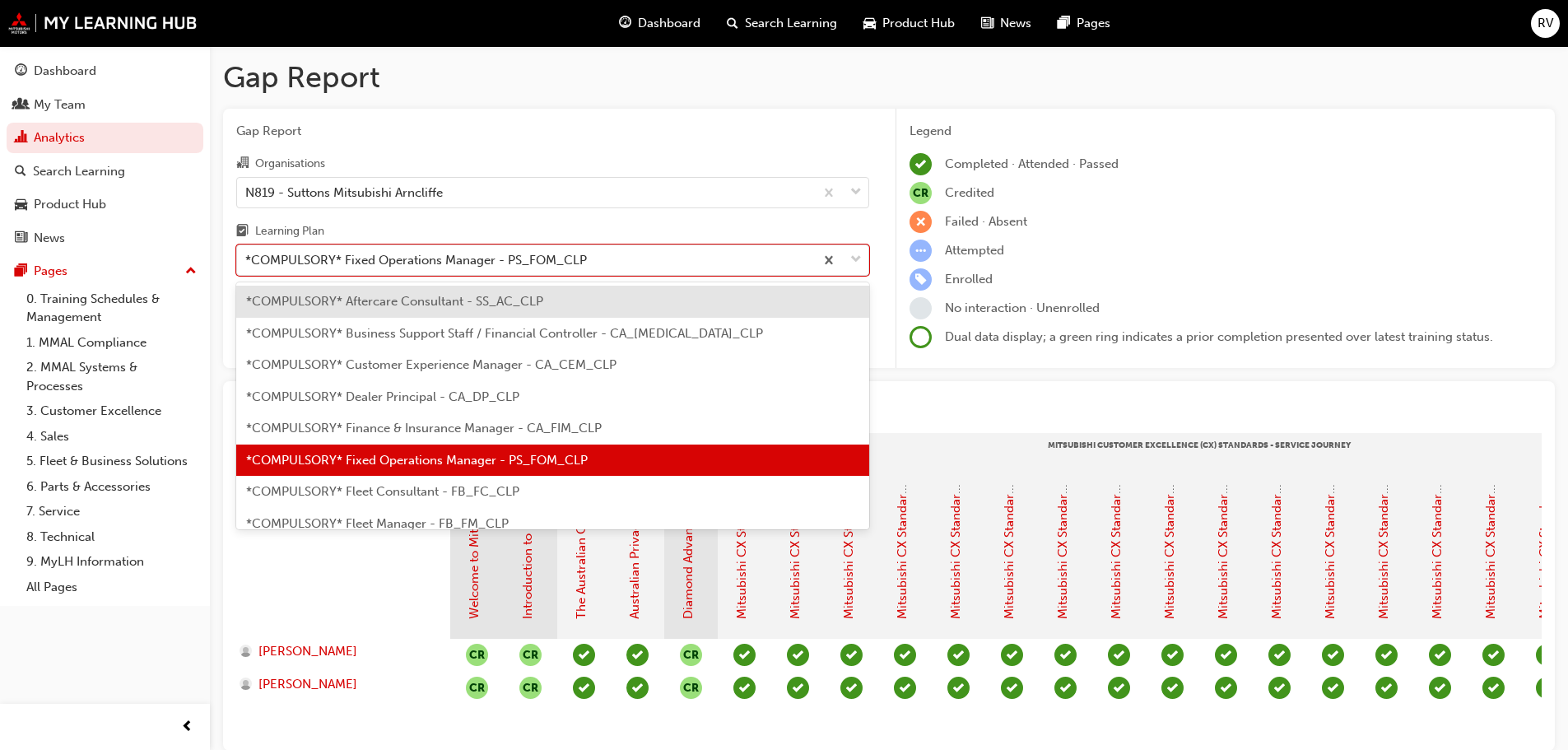
click at [341, 304] on span "*COMPULSORY* Aftercare Consultant - SS_AC_CLP" at bounding box center [394, 301] width 297 height 15
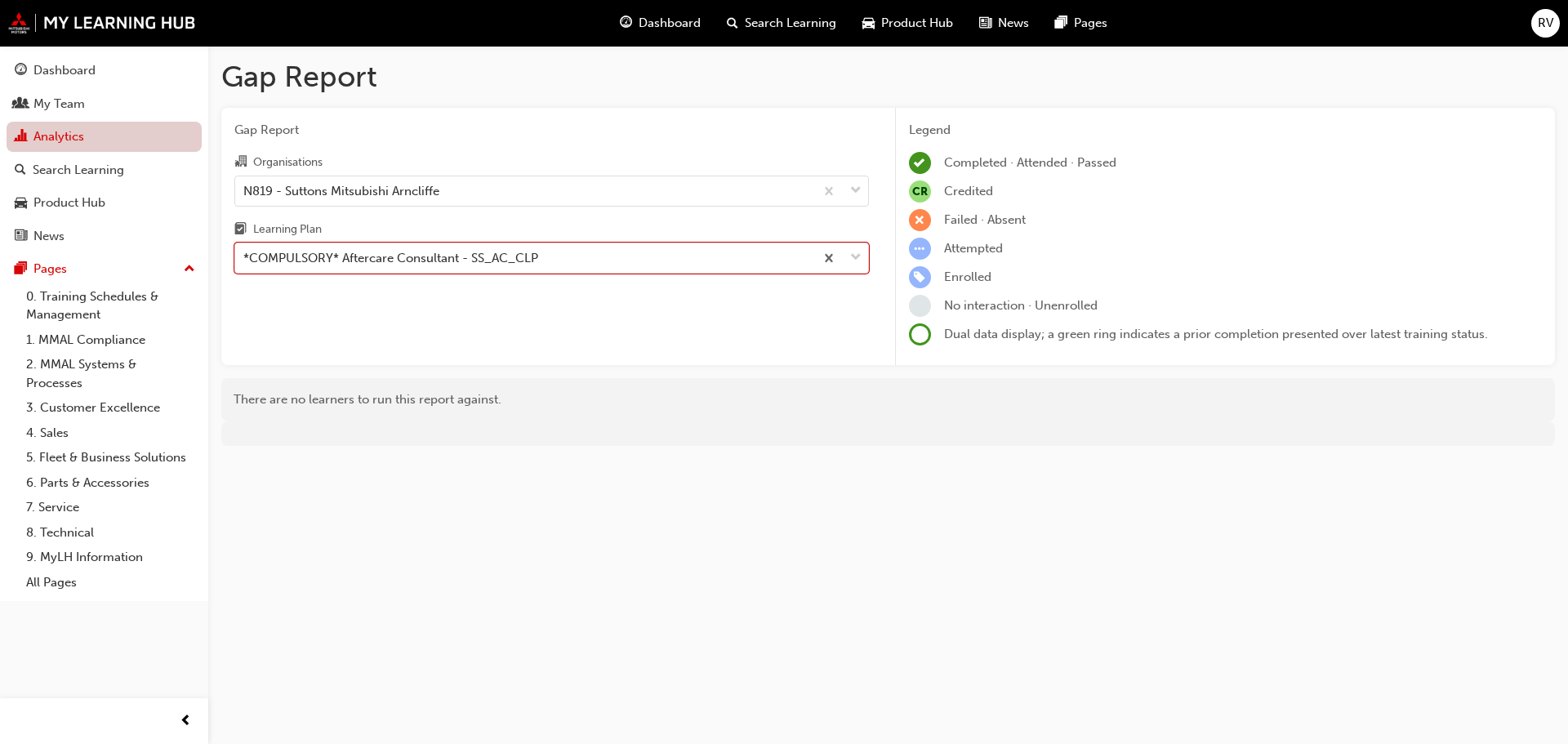
click at [58, 140] on link "Analytics" at bounding box center [104, 136] width 195 height 30
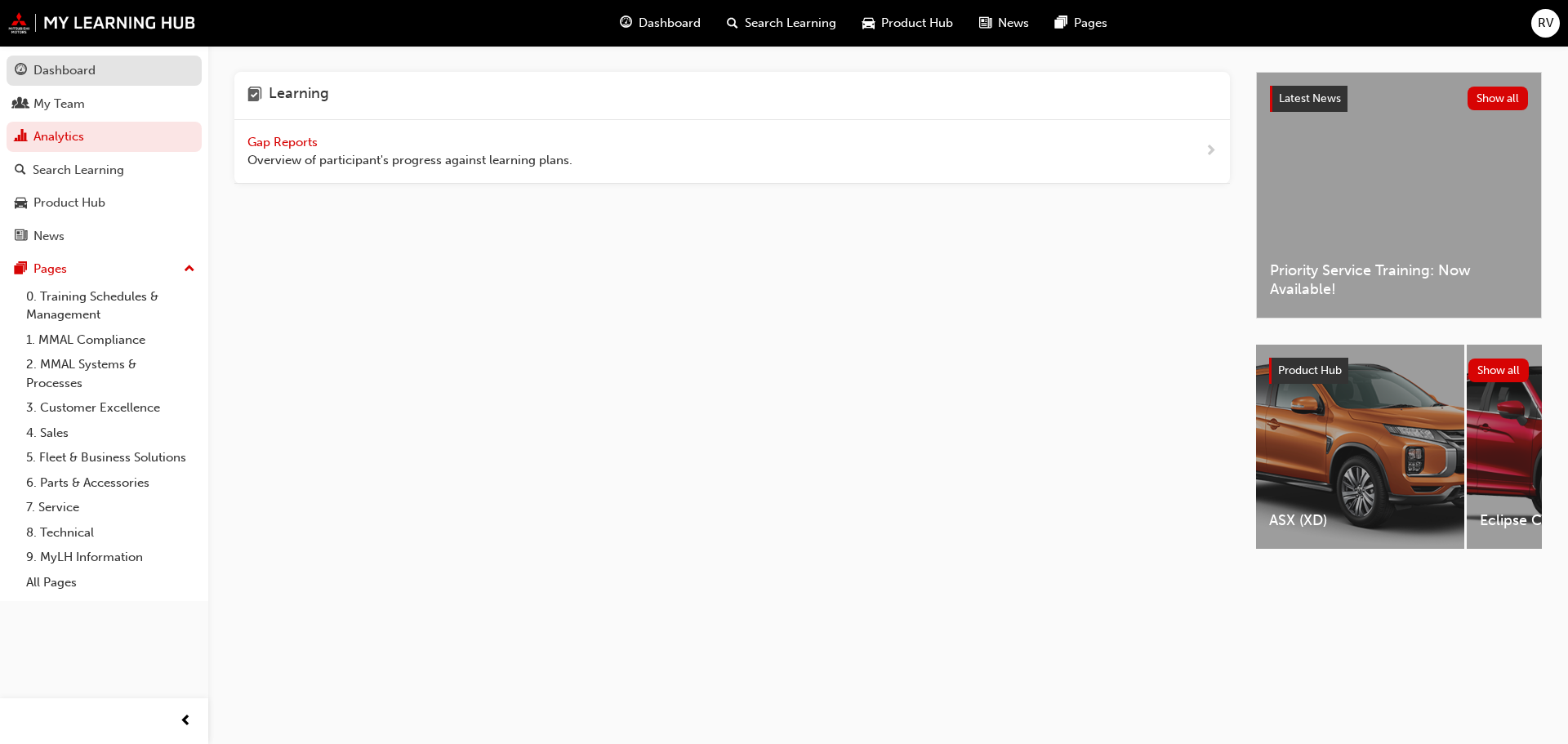
click at [72, 74] on div "Dashboard" at bounding box center [65, 70] width 62 height 18
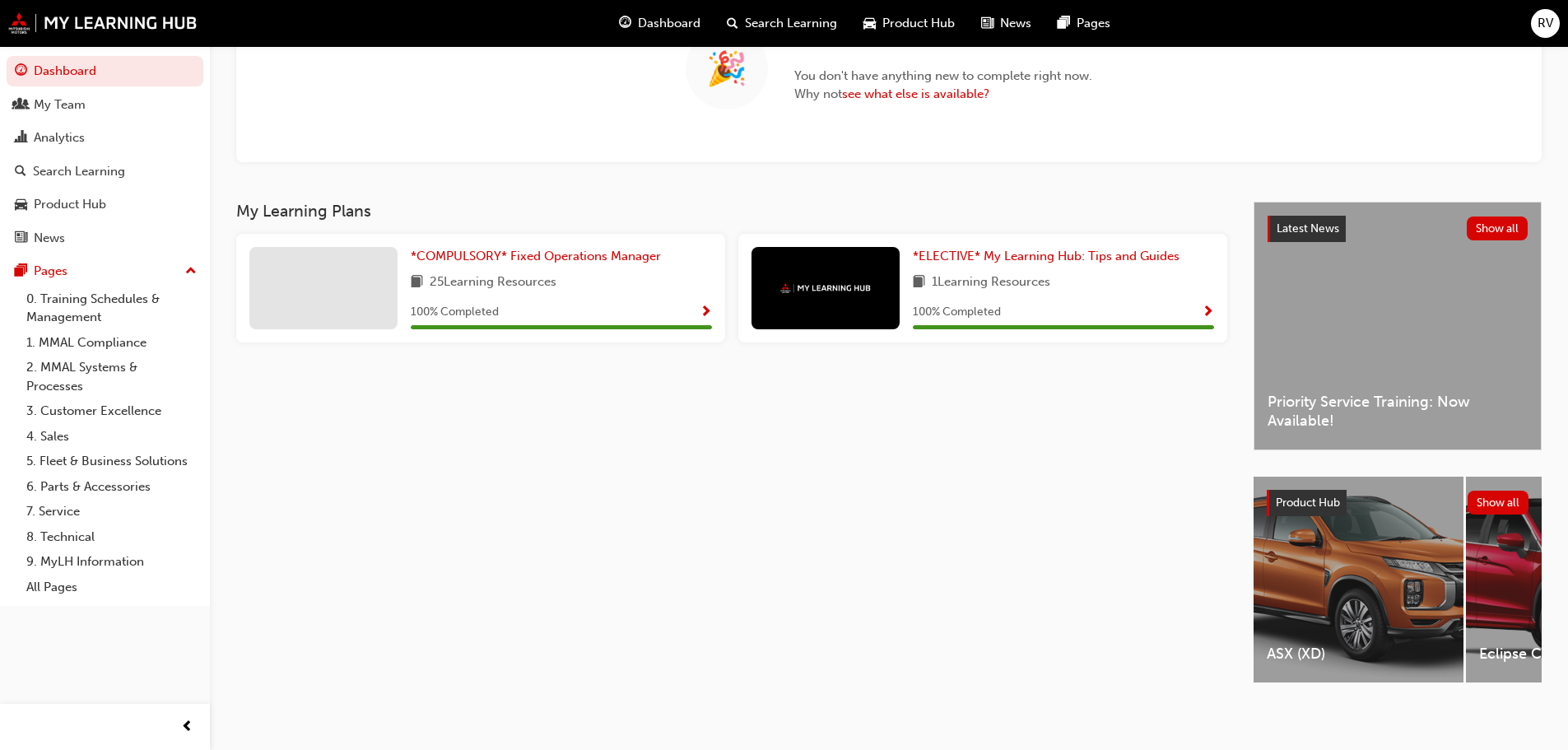
scroll to position [183, 0]
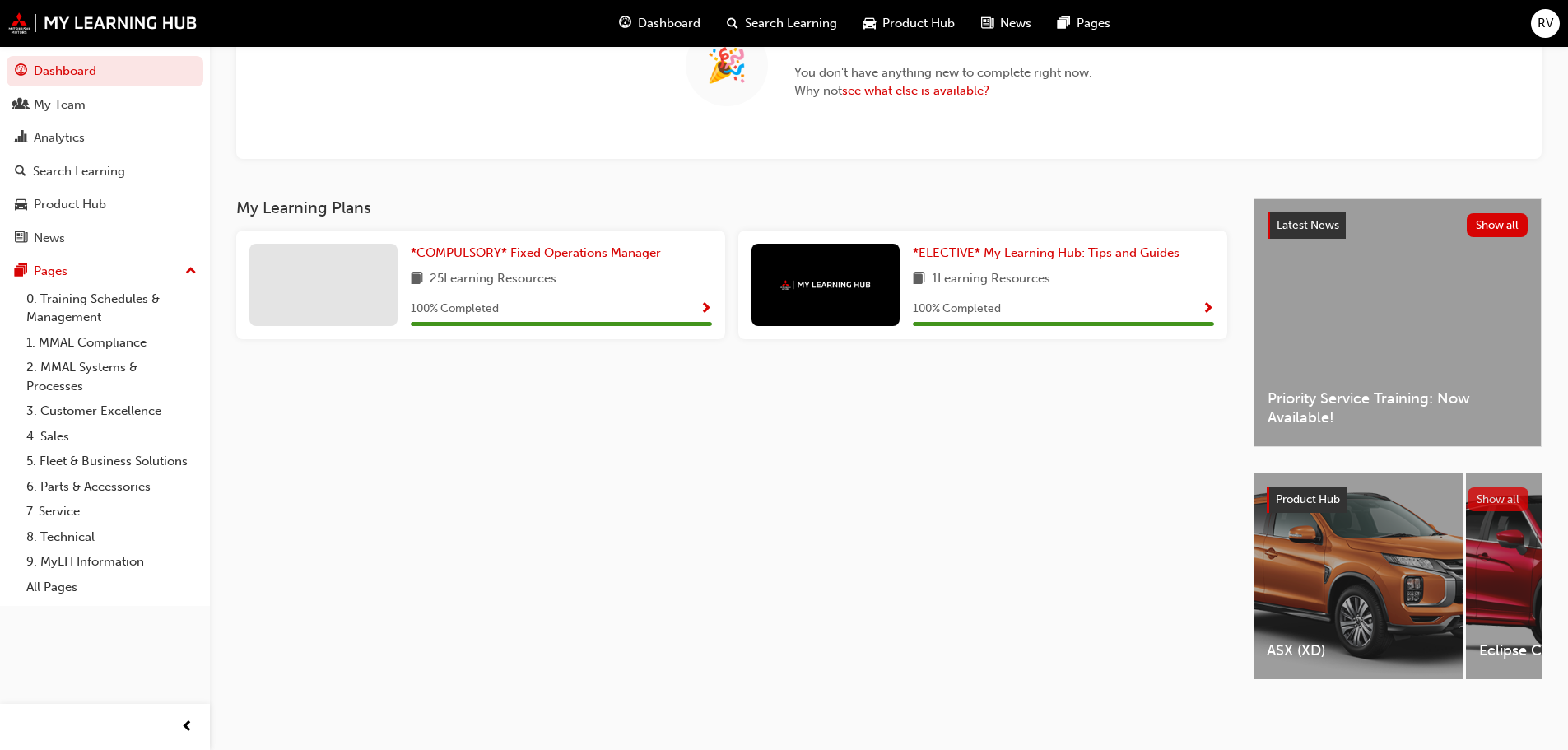
click at [1504, 487] on button "Show all" at bounding box center [1498, 499] width 61 height 24
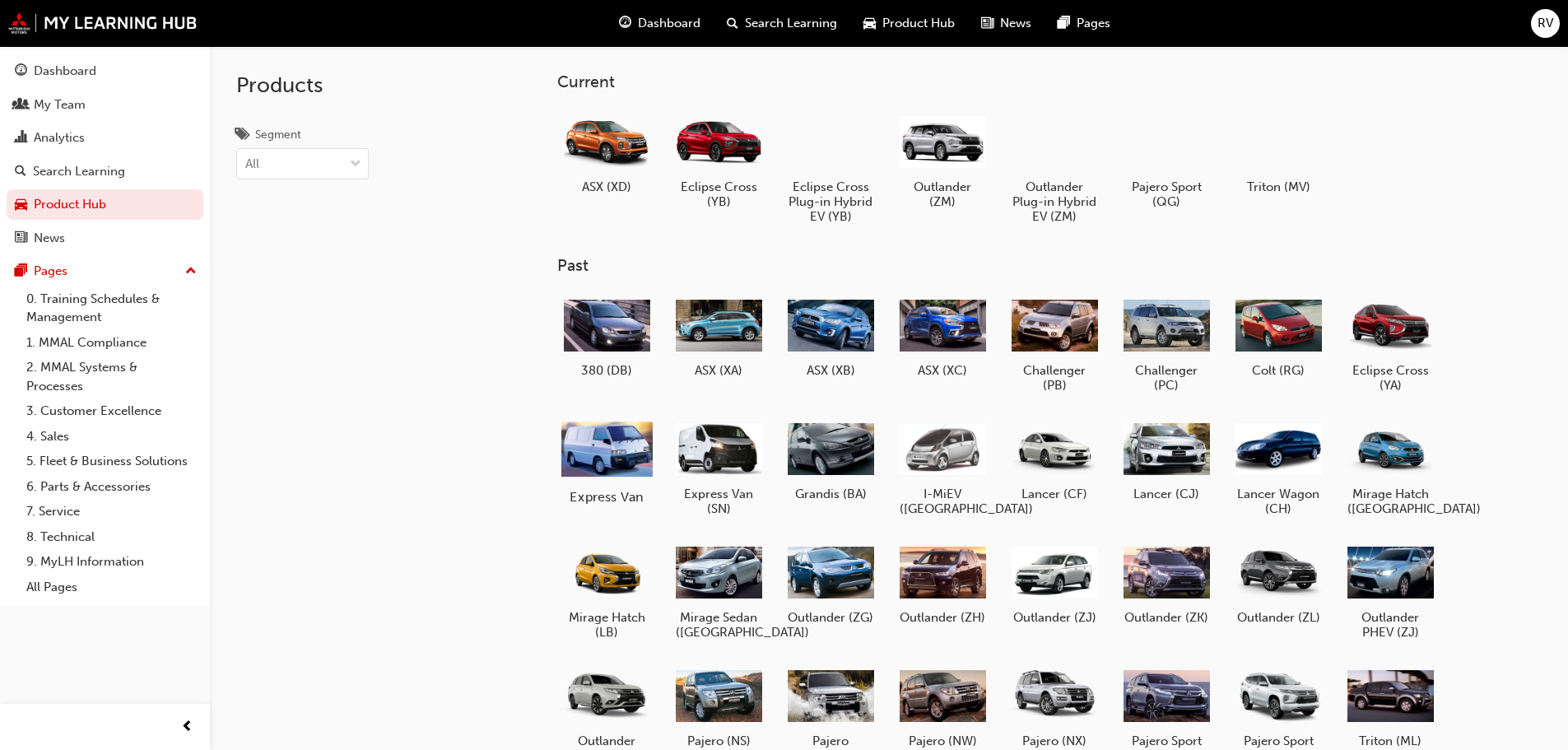
click at [628, 431] on div at bounding box center [607, 448] width 92 height 65
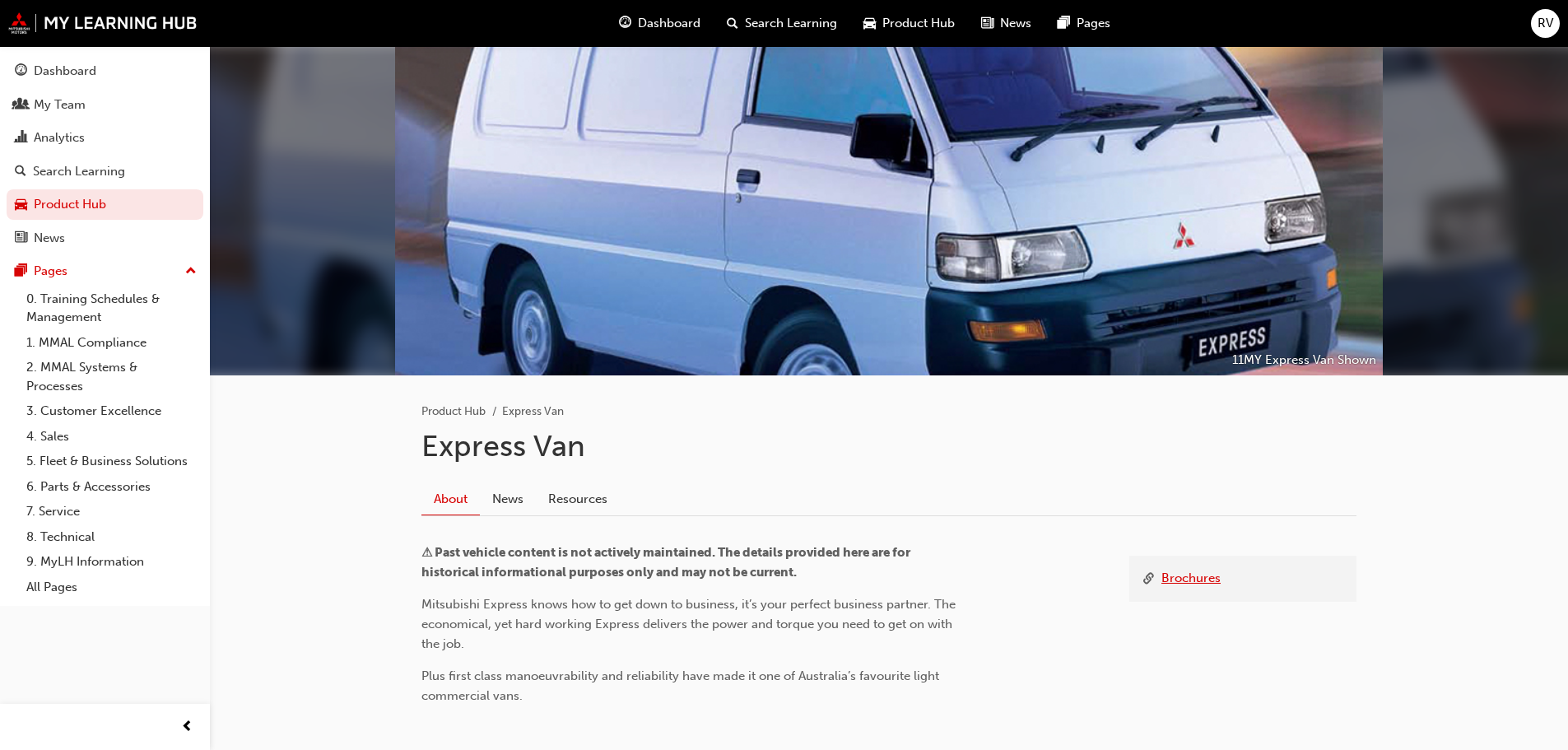
click at [1174, 576] on link "Brochures" at bounding box center [1190, 579] width 59 height 20
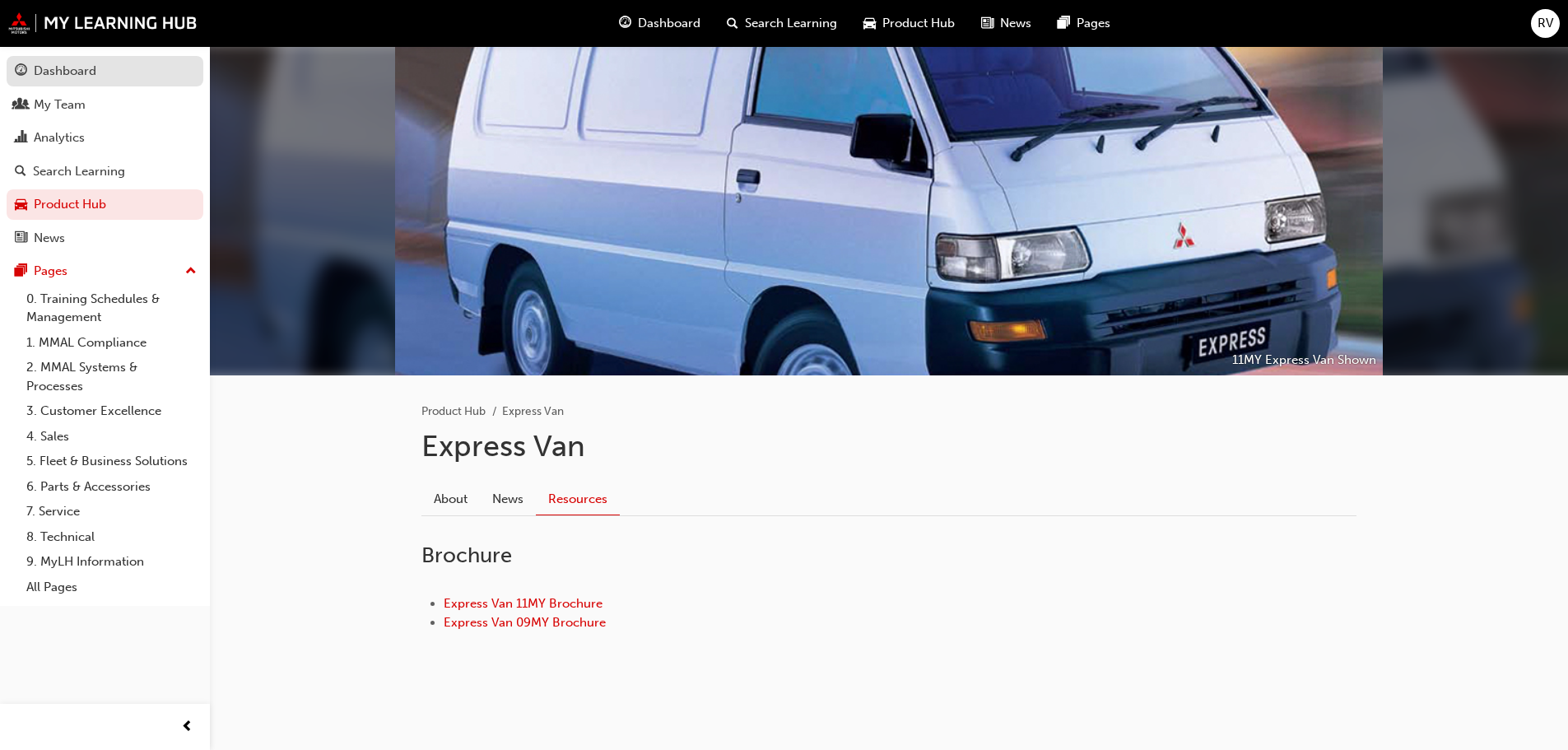
click at [84, 58] on link "Dashboard" at bounding box center [105, 70] width 197 height 30
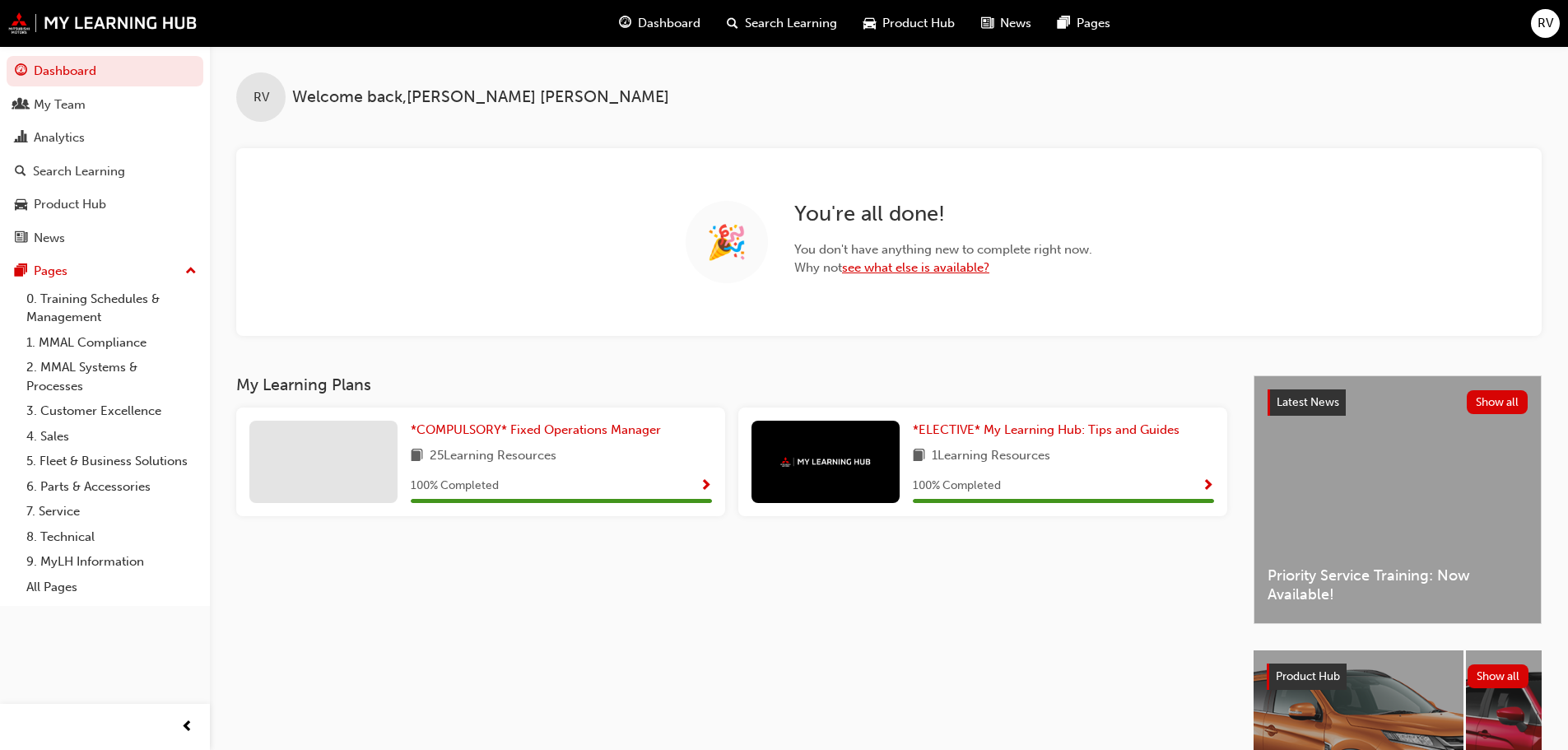
click at [871, 272] on link "see what else is available?" at bounding box center [915, 267] width 147 height 15
